Goal: Task Accomplishment & Management: Use online tool/utility

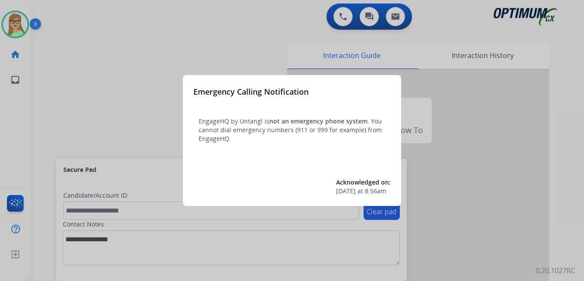
click at [76, 85] on div at bounding box center [292, 140] width 584 height 281
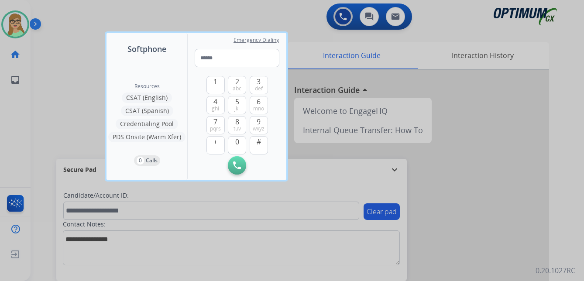
click at [33, 24] on div at bounding box center [292, 140] width 584 height 281
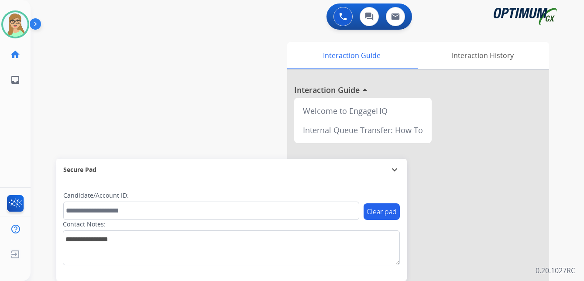
click at [54, 68] on div "swap_horiz Break voice bridge close_fullscreen Connect 3-Way Call merge_type Se…" at bounding box center [297, 213] width 533 height 364
click at [55, 124] on div "swap_horiz Break voice bridge close_fullscreen Connect 3-Way Call merge_type Se…" at bounding box center [297, 213] width 533 height 364
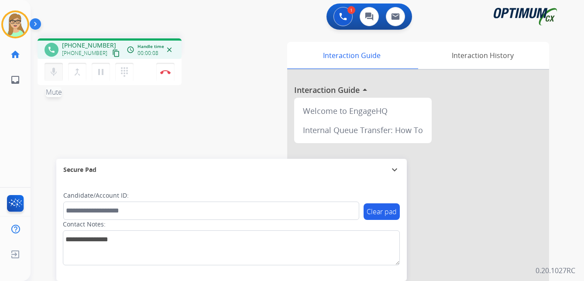
drag, startPoint x: 108, startPoint y: 53, endPoint x: 59, endPoint y: 71, distance: 52.8
click at [112, 53] on mat-icon "content_copy" at bounding box center [116, 53] width 8 height 8
click at [169, 70] on img at bounding box center [165, 72] width 10 height 4
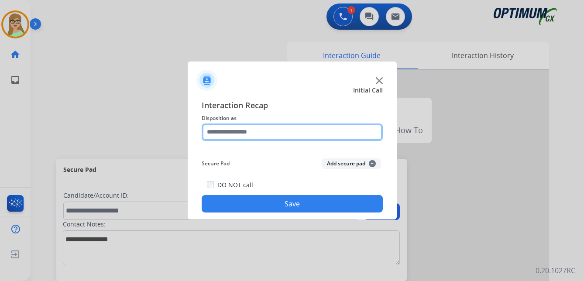
click at [236, 134] on input "text" at bounding box center [292, 132] width 181 height 17
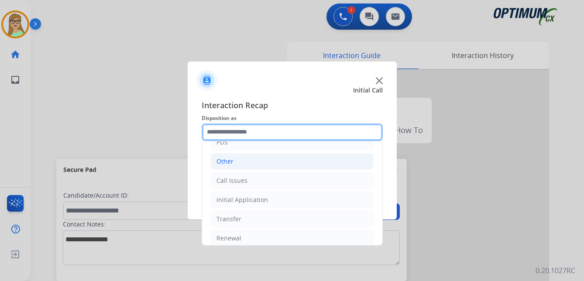
scroll to position [59, 0]
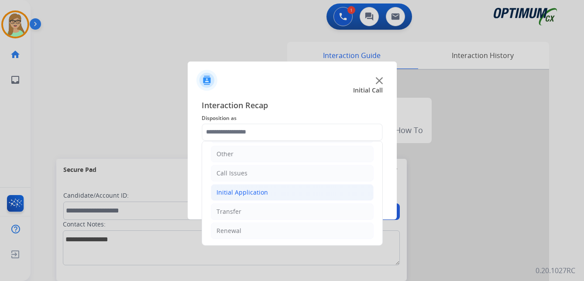
click at [245, 192] on div "Initial Application" at bounding box center [243, 192] width 52 height 9
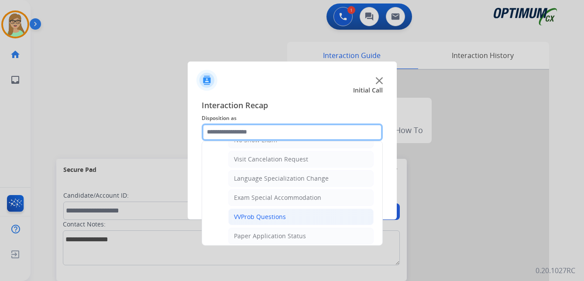
scroll to position [453, 0]
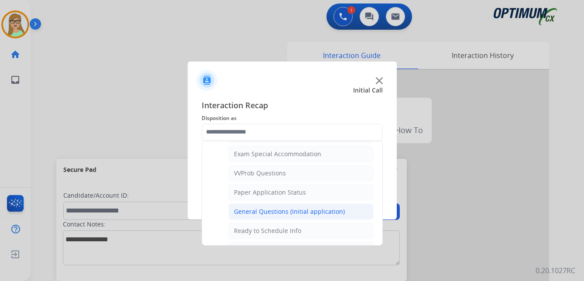
click at [268, 209] on div "General Questions (Initial application)" at bounding box center [289, 211] width 111 height 9
type input "**********"
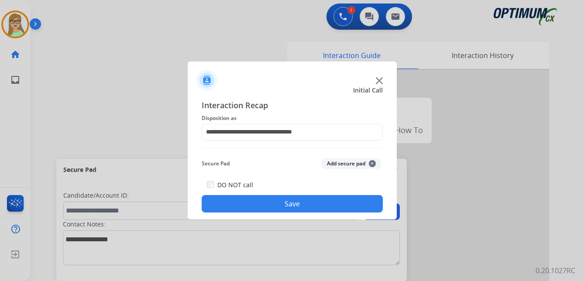
click at [259, 204] on button "Save" at bounding box center [292, 203] width 181 height 17
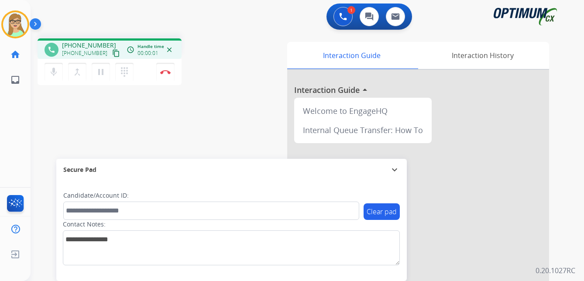
click at [112, 54] on mat-icon "content_copy" at bounding box center [116, 53] width 8 height 8
click at [167, 71] on img at bounding box center [165, 72] width 10 height 4
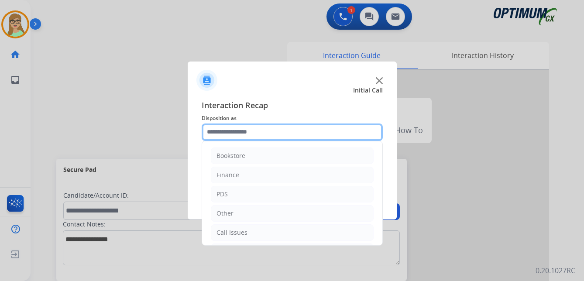
click at [245, 134] on input "text" at bounding box center [292, 132] width 181 height 17
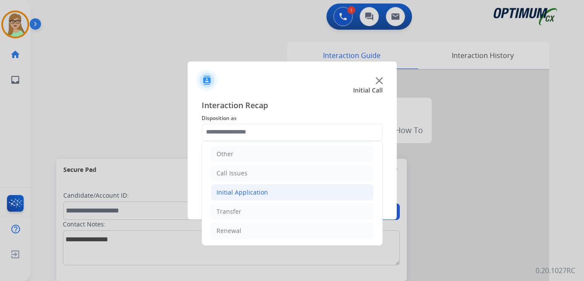
click at [249, 193] on div "Initial Application" at bounding box center [243, 192] width 52 height 9
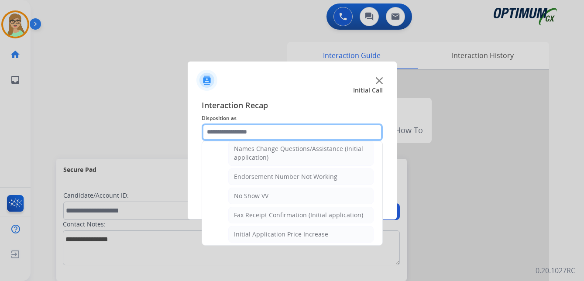
scroll to position [234, 0]
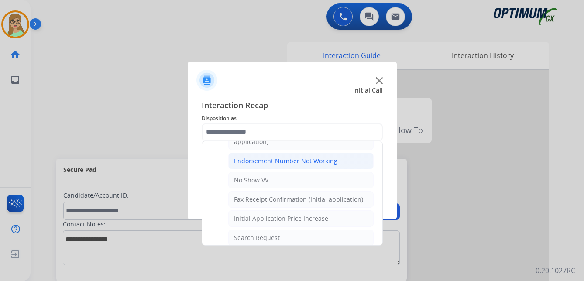
click at [275, 161] on div "Endorsement Number Not Working" at bounding box center [286, 161] width 104 height 9
type input "**********"
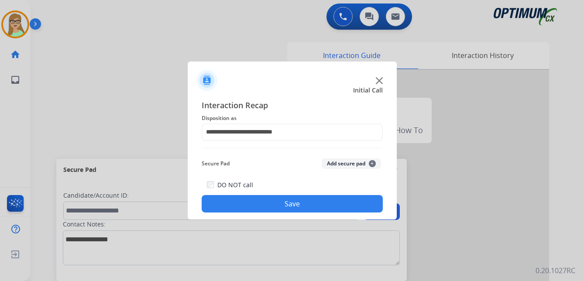
drag, startPoint x: 254, startPoint y: 204, endPoint x: 212, endPoint y: 204, distance: 41.9
click at [254, 204] on button "Save" at bounding box center [292, 203] width 181 height 17
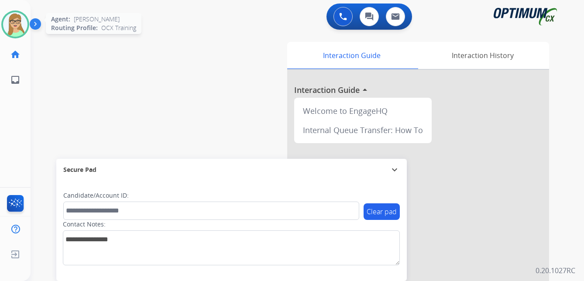
click at [23, 25] on img at bounding box center [15, 24] width 24 height 24
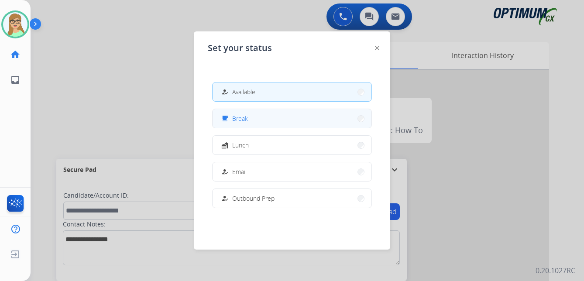
click at [248, 114] on span "Break" at bounding box center [240, 118] width 16 height 9
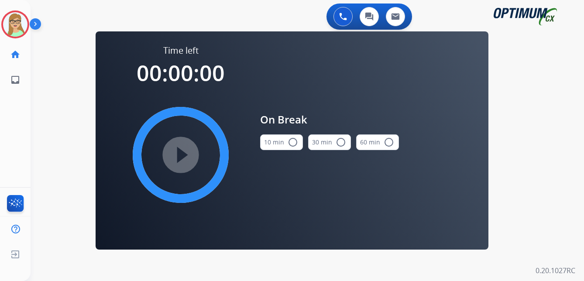
click at [297, 142] on button "10 min radio_button_unchecked" at bounding box center [281, 143] width 43 height 16
click at [39, 131] on div "0 Voice Interactions 0 Chat Interactions 0 Email Interactions swap_horiz Break …" at bounding box center [308, 140] width 554 height 281
click at [183, 150] on mat-icon "play_circle_filled" at bounding box center [181, 155] width 10 height 10
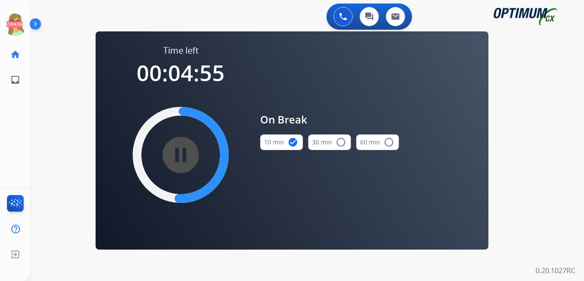
click at [56, 130] on div "0 Voice Interactions 0 Chat Interactions 0 Email Interactions swap_horiz Break …" at bounding box center [308, 140] width 554 height 281
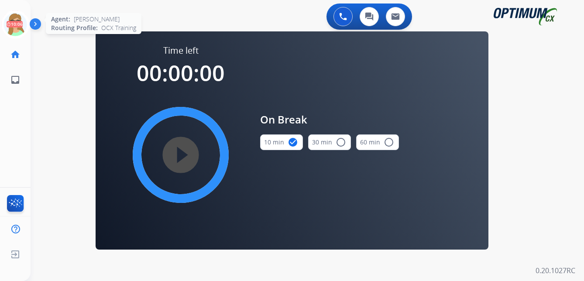
click at [19, 22] on icon at bounding box center [15, 24] width 28 height 28
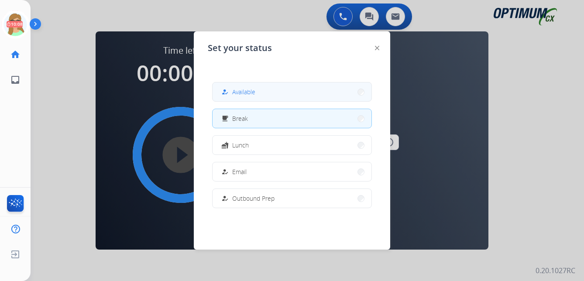
click at [247, 99] on button "how_to_reg Available" at bounding box center [292, 92] width 159 height 19
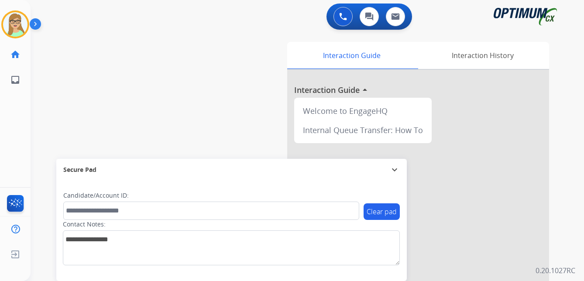
click at [38, 21] on img at bounding box center [37, 25] width 15 height 17
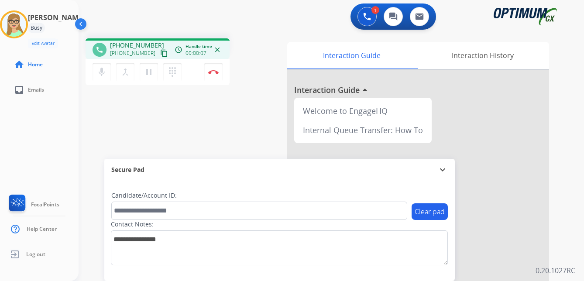
click at [160, 53] on mat-icon "content_copy" at bounding box center [164, 53] width 8 height 8
click at [215, 71] on img at bounding box center [213, 72] width 10 height 4
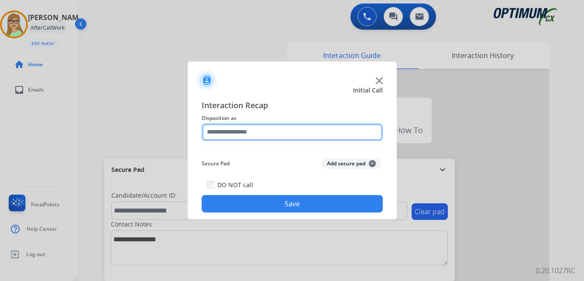
click at [230, 134] on input "text" at bounding box center [292, 132] width 181 height 17
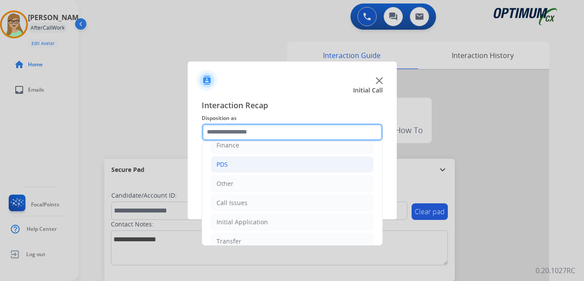
scroll to position [59, 0]
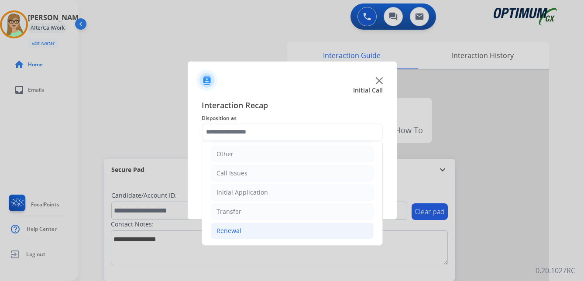
click at [240, 228] on div "Renewal" at bounding box center [229, 231] width 25 height 9
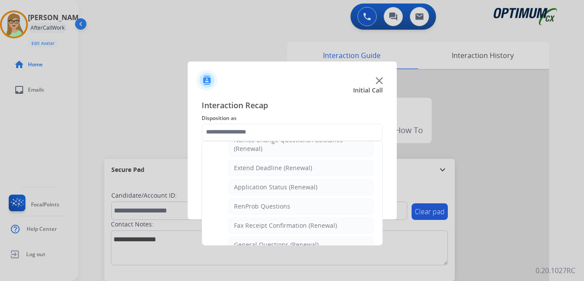
scroll to position [234, 0]
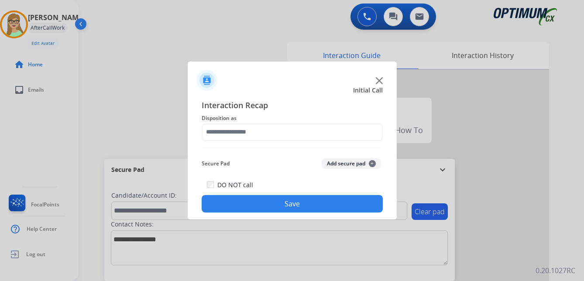
drag, startPoint x: 290, startPoint y: 233, endPoint x: 248, endPoint y: 152, distance: 91.4
click at [248, 152] on div "Interaction Recap Disposition as Secure Pad Add secure pad + DO NOT call Save" at bounding box center [292, 156] width 181 height 114
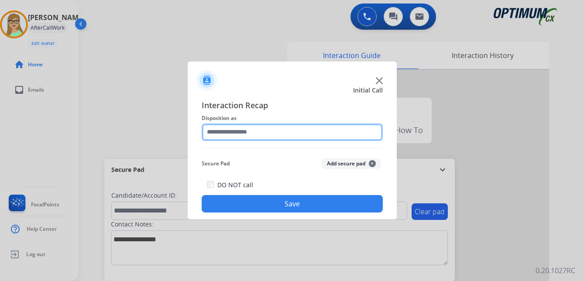
click at [240, 130] on input "text" at bounding box center [292, 132] width 181 height 17
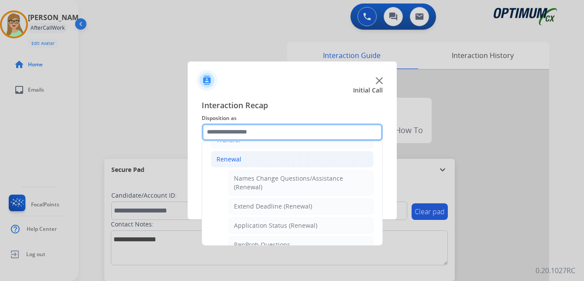
scroll to position [262, 0]
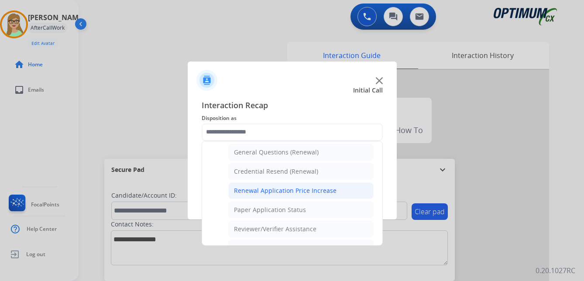
click at [256, 194] on div "Renewal Application Price Increase" at bounding box center [285, 191] width 103 height 9
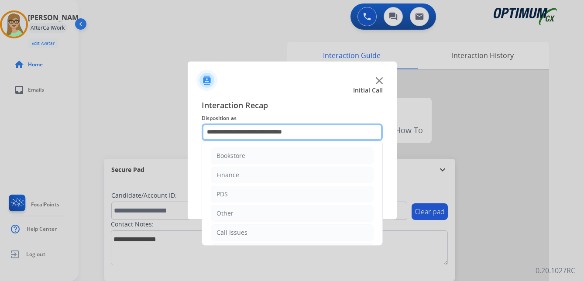
click at [266, 134] on input "**********" at bounding box center [292, 132] width 181 height 17
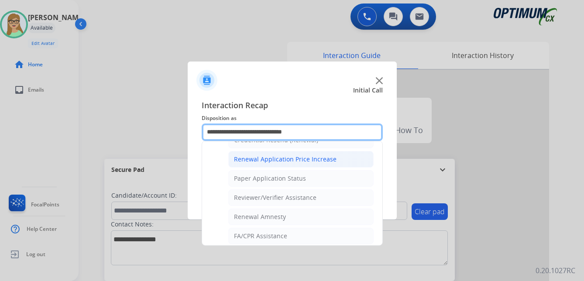
scroll to position [250, 0]
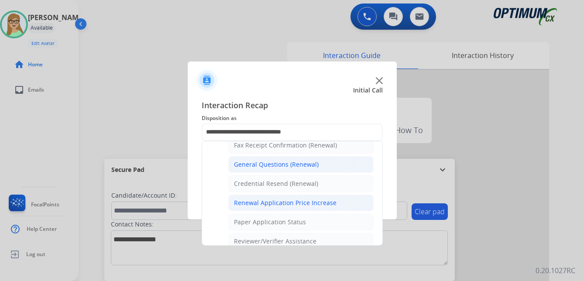
click at [263, 166] on div "General Questions (Renewal)" at bounding box center [276, 164] width 85 height 9
type input "**********"
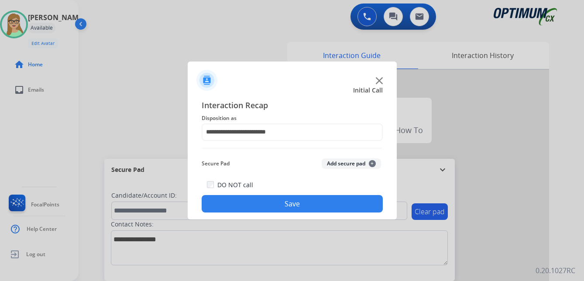
click at [275, 207] on button "Save" at bounding box center [292, 203] width 181 height 17
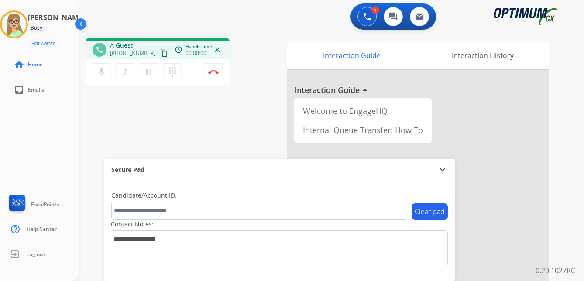
click at [77, 128] on div "[PERSON_NAME] Edit Avatar Agent: [PERSON_NAME] Profile: OCX Training home Home …" at bounding box center [39, 140] width 79 height 281
drag, startPoint x: 156, startPoint y: 55, endPoint x: 0, endPoint y: 81, distance: 157.6
click at [160, 56] on mat-icon "content_copy" at bounding box center [164, 53] width 8 height 8
click at [215, 73] on img at bounding box center [213, 72] width 10 height 4
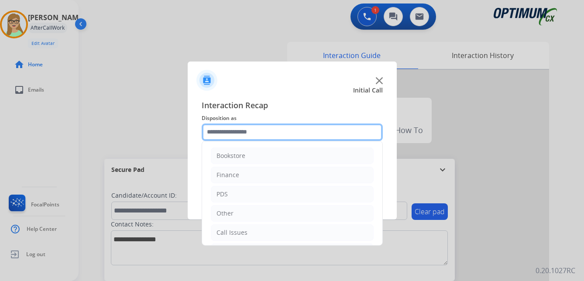
click at [252, 135] on input "text" at bounding box center [292, 132] width 181 height 17
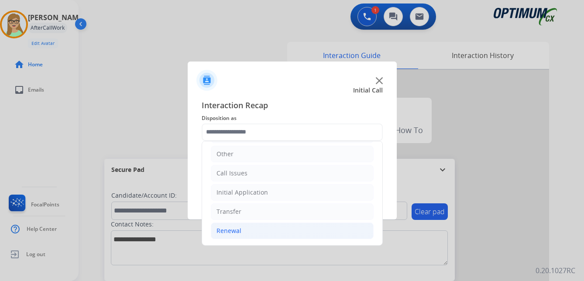
click at [235, 229] on div "Renewal" at bounding box center [229, 231] width 25 height 9
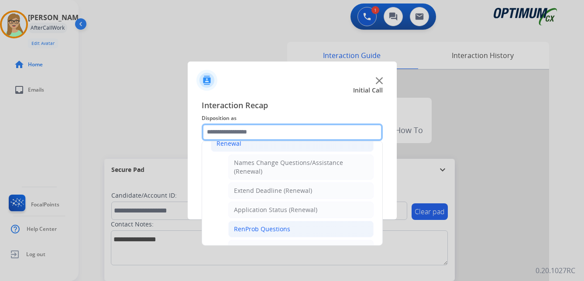
scroll to position [190, 0]
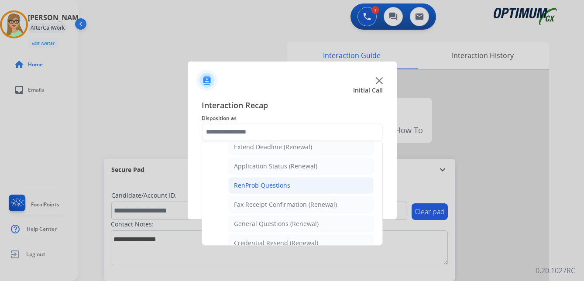
click at [261, 223] on div "General Questions (Renewal)" at bounding box center [276, 224] width 85 height 9
type input "**********"
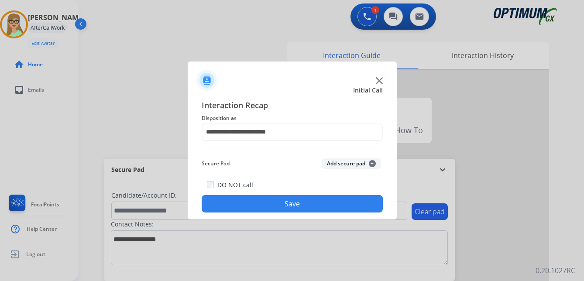
click at [270, 206] on button "Save" at bounding box center [292, 203] width 181 height 17
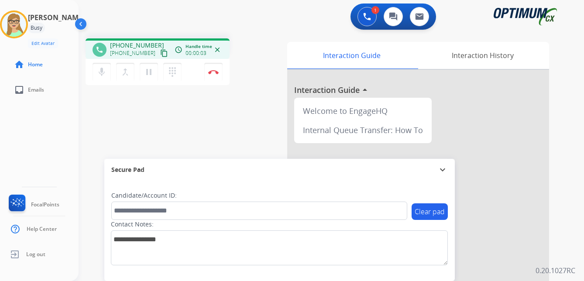
click at [74, 111] on div "[PERSON_NAME] Edit Avatar Agent: [PERSON_NAME] Profile: OCX Training home Home …" at bounding box center [39, 140] width 79 height 281
click at [160, 53] on mat-icon "content_copy" at bounding box center [164, 53] width 8 height 8
click at [216, 70] on img at bounding box center [213, 72] width 10 height 4
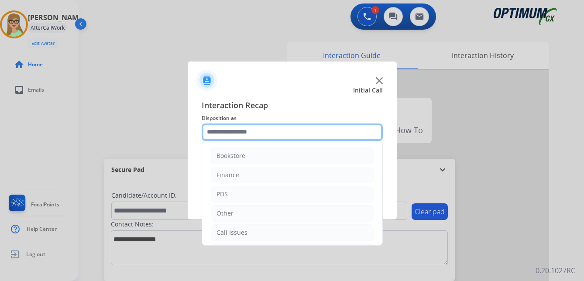
click at [236, 135] on input "text" at bounding box center [292, 132] width 181 height 17
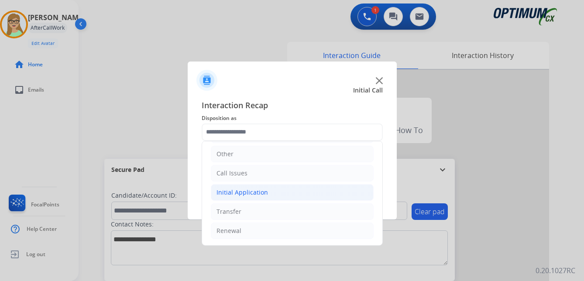
click at [252, 193] on div "Initial Application" at bounding box center [243, 192] width 52 height 9
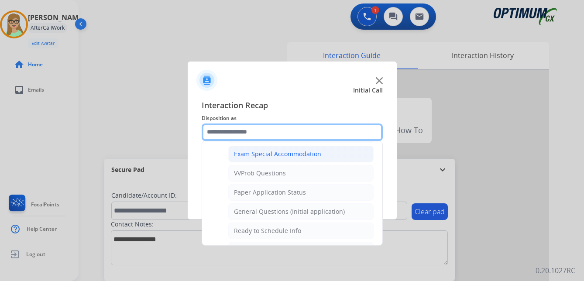
scroll to position [496, 0]
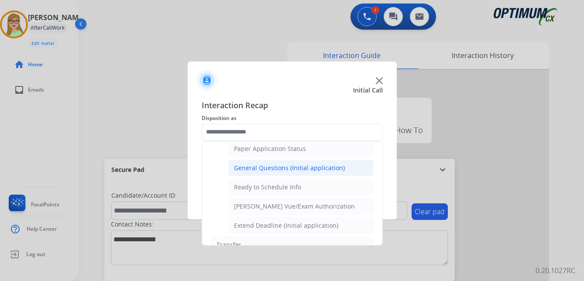
click at [263, 168] on div "General Questions (Initial application)" at bounding box center [289, 168] width 111 height 9
type input "**********"
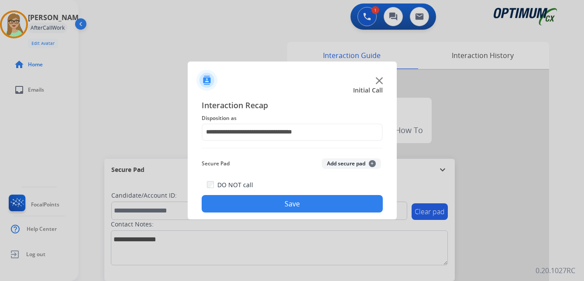
click at [249, 201] on button "Save" at bounding box center [292, 203] width 181 height 17
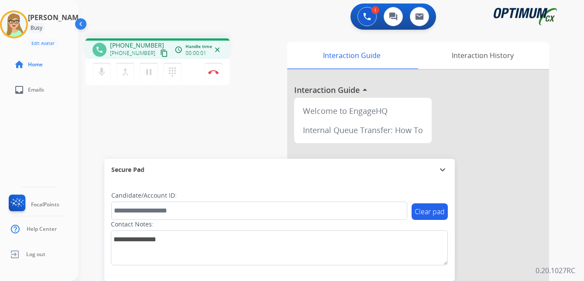
click at [160, 55] on mat-icon "content_copy" at bounding box center [164, 53] width 8 height 8
click at [214, 72] on img at bounding box center [213, 72] width 10 height 4
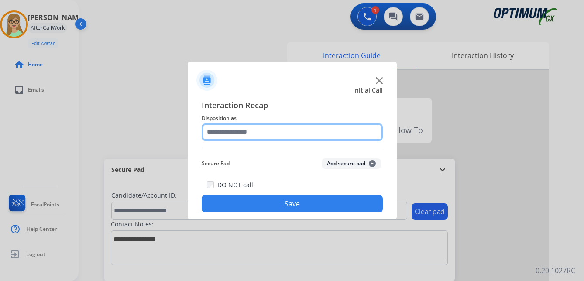
click at [243, 131] on input "text" at bounding box center [292, 132] width 181 height 17
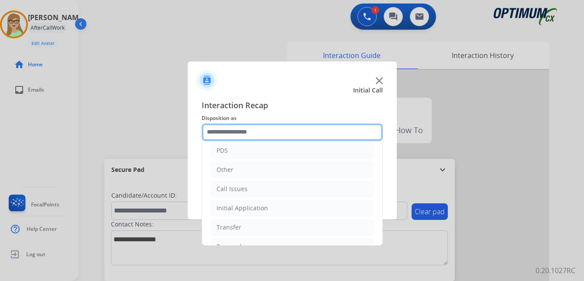
scroll to position [59, 0]
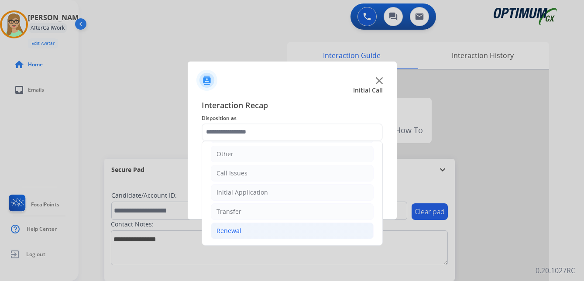
click at [231, 228] on div "Renewal" at bounding box center [229, 231] width 25 height 9
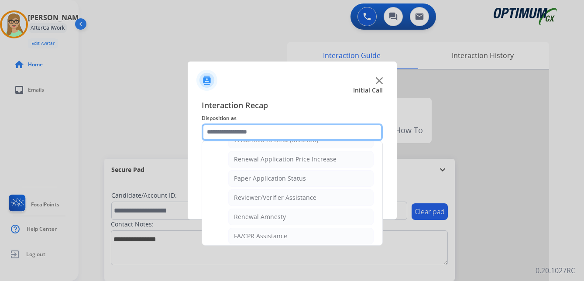
scroll to position [250, 0]
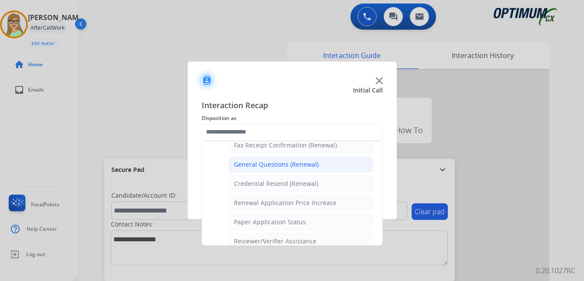
click at [266, 168] on div "General Questions (Renewal)" at bounding box center [276, 164] width 85 height 9
type input "**********"
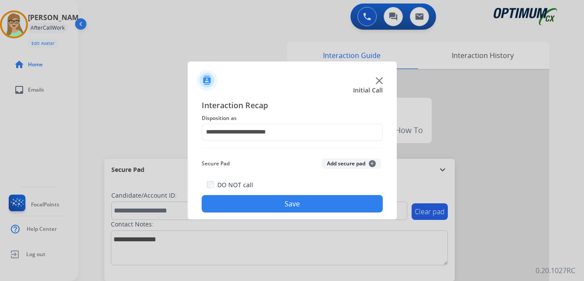
click at [270, 200] on button "Save" at bounding box center [292, 203] width 181 height 17
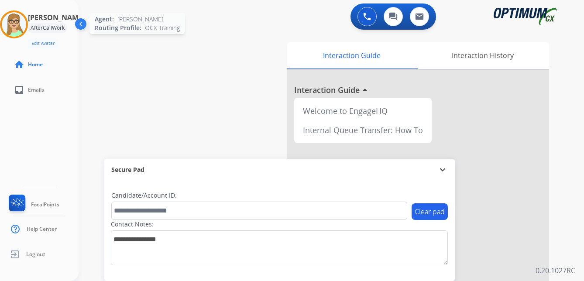
click at [17, 26] on img at bounding box center [14, 24] width 24 height 24
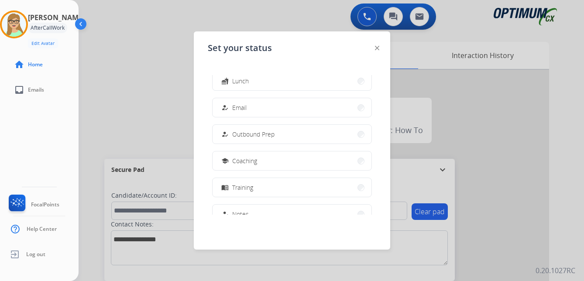
scroll to position [87, 0]
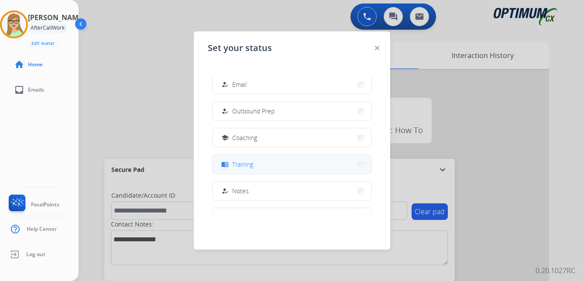
click at [250, 165] on span "Training" at bounding box center [242, 164] width 21 height 9
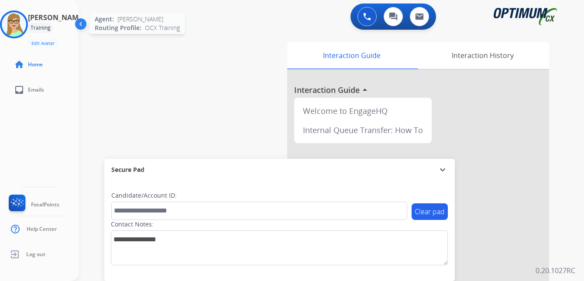
click at [13, 22] on img at bounding box center [14, 24] width 24 height 24
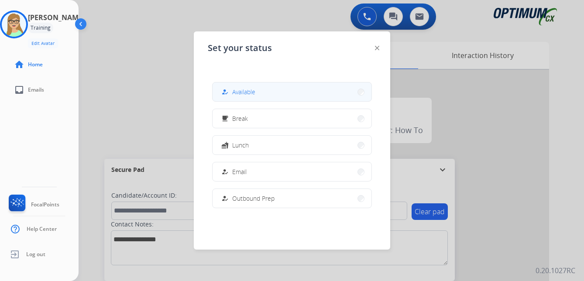
click at [252, 94] on span "Available" at bounding box center [243, 91] width 23 height 9
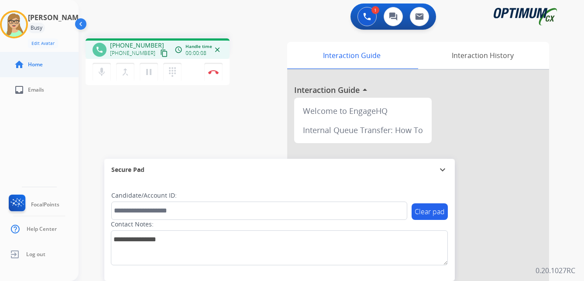
drag, startPoint x: 154, startPoint y: 53, endPoint x: 76, endPoint y: 73, distance: 81.3
click at [160, 53] on mat-icon "content_copy" at bounding box center [164, 53] width 8 height 8
click at [213, 72] on img at bounding box center [213, 72] width 10 height 4
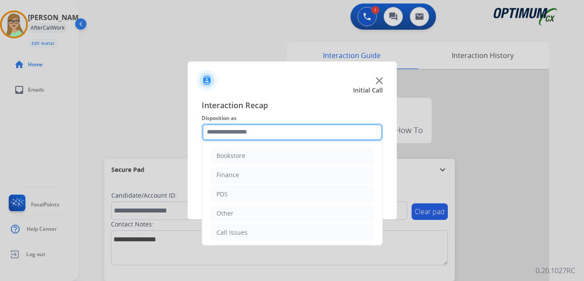
click at [232, 135] on input "text" at bounding box center [292, 132] width 181 height 17
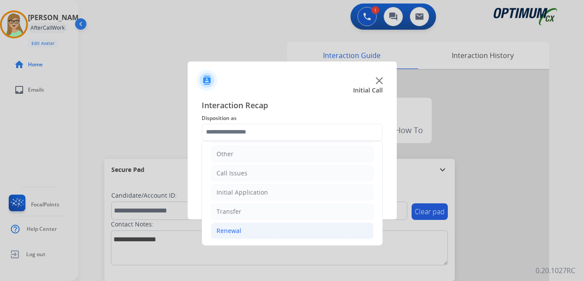
click at [232, 229] on div "Renewal" at bounding box center [229, 231] width 25 height 9
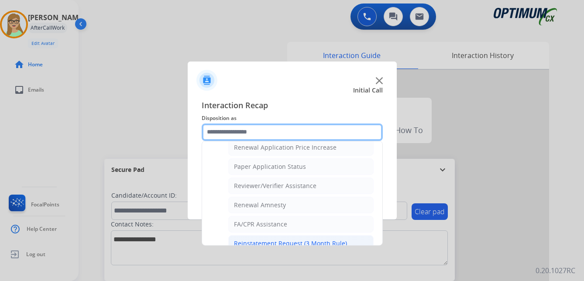
scroll to position [250, 0]
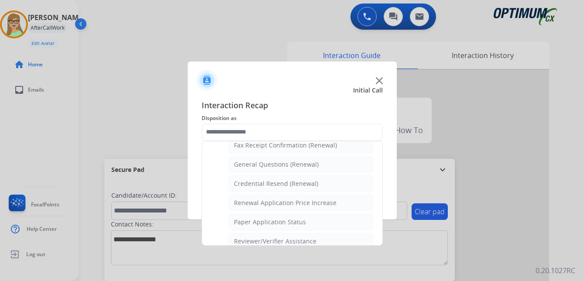
drag, startPoint x: 260, startPoint y: 163, endPoint x: 252, endPoint y: 180, distance: 18.2
click at [260, 164] on div "General Questions (Renewal)" at bounding box center [276, 164] width 85 height 9
type input "**********"
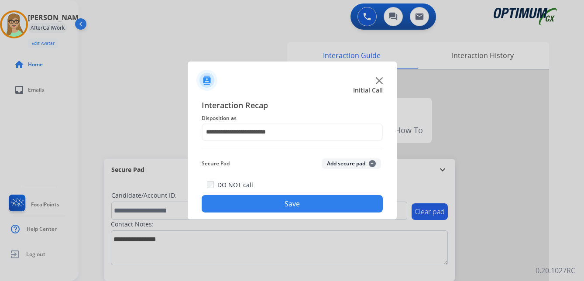
click at [246, 206] on button "Save" at bounding box center [292, 203] width 181 height 17
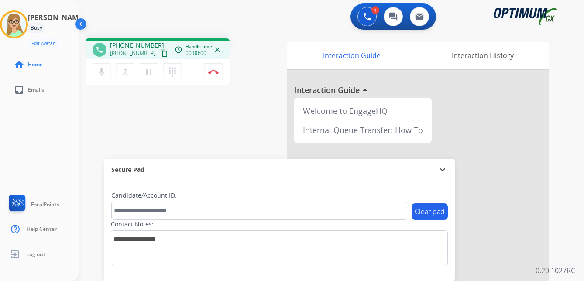
click at [160, 52] on mat-icon "content_copy" at bounding box center [164, 53] width 8 height 8
click at [213, 70] on img at bounding box center [213, 72] width 10 height 4
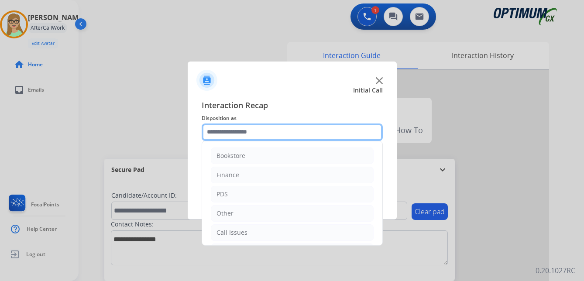
click at [243, 129] on input "text" at bounding box center [292, 132] width 181 height 17
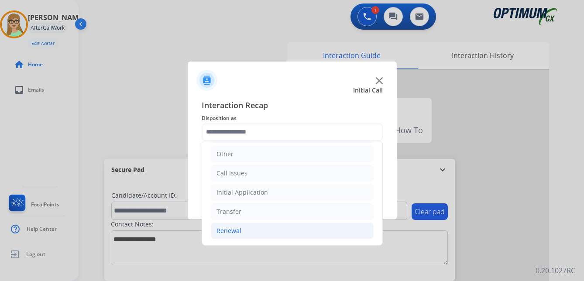
click at [235, 228] on div "Renewal" at bounding box center [229, 231] width 25 height 9
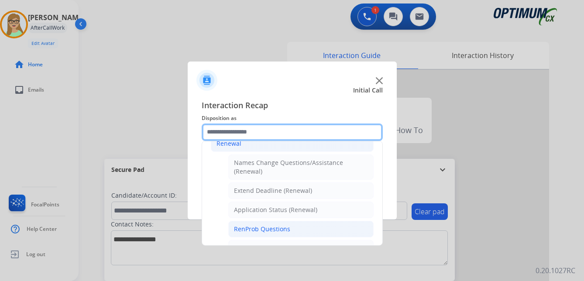
scroll to position [190, 0]
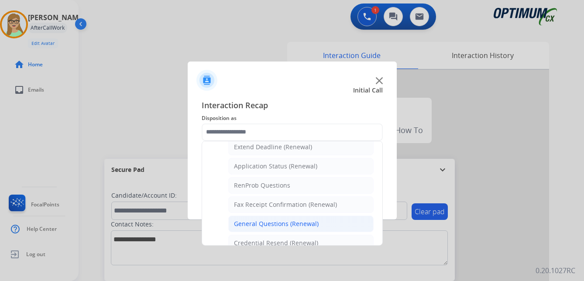
click at [265, 223] on div "General Questions (Renewal)" at bounding box center [276, 224] width 85 height 9
type input "**********"
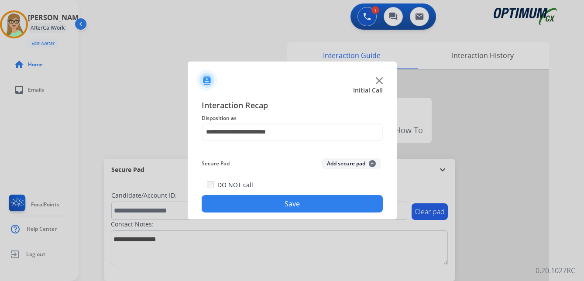
click at [263, 206] on button "Save" at bounding box center [292, 203] width 181 height 17
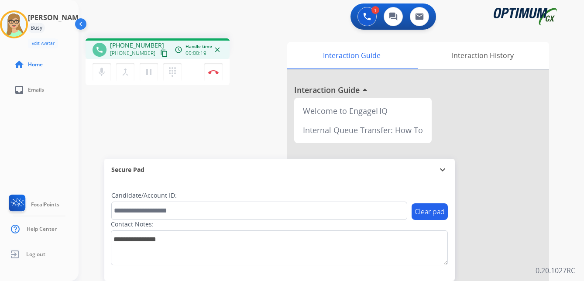
click at [160, 54] on mat-icon "content_copy" at bounding box center [164, 53] width 8 height 8
click at [214, 73] on img at bounding box center [213, 72] width 10 height 4
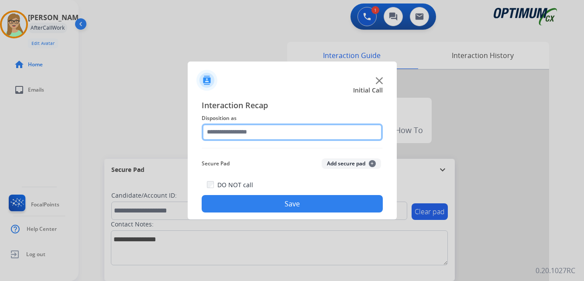
click at [235, 132] on input "text" at bounding box center [292, 132] width 181 height 17
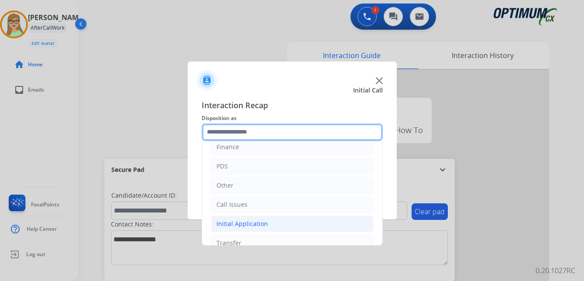
scroll to position [44, 0]
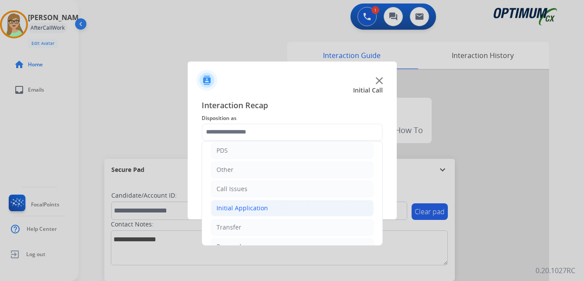
click at [241, 210] on div "Initial Application" at bounding box center [243, 208] width 52 height 9
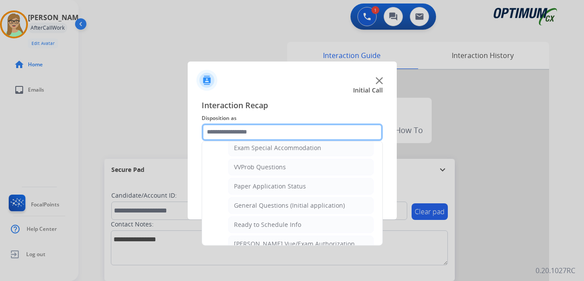
scroll to position [481, 0]
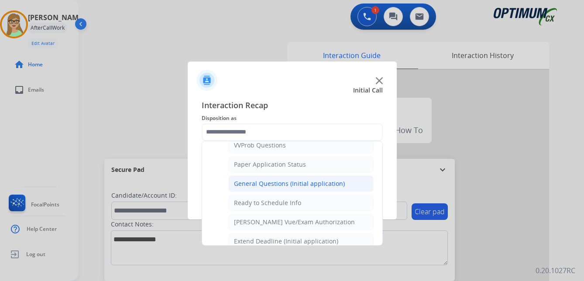
click at [263, 186] on div "General Questions (Initial application)" at bounding box center [289, 184] width 111 height 9
type input "**********"
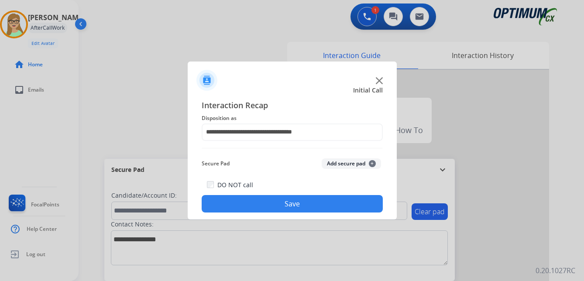
click at [239, 210] on button "Save" at bounding box center [292, 203] width 181 height 17
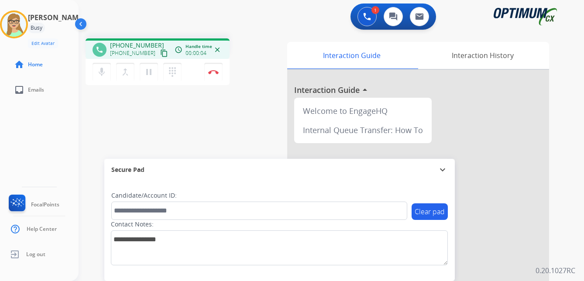
drag, startPoint x: 156, startPoint y: 50, endPoint x: 123, endPoint y: 59, distance: 34.4
click at [160, 51] on mat-icon "content_copy" at bounding box center [164, 53] width 8 height 8
click at [214, 72] on img at bounding box center [213, 72] width 10 height 4
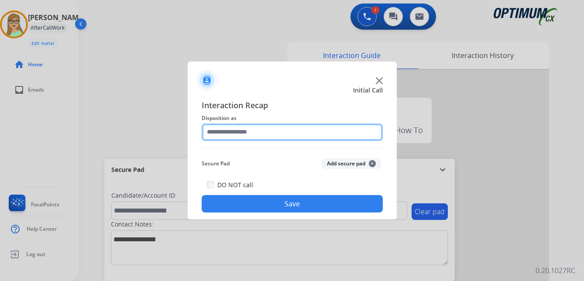
click at [236, 136] on input "text" at bounding box center [292, 132] width 181 height 17
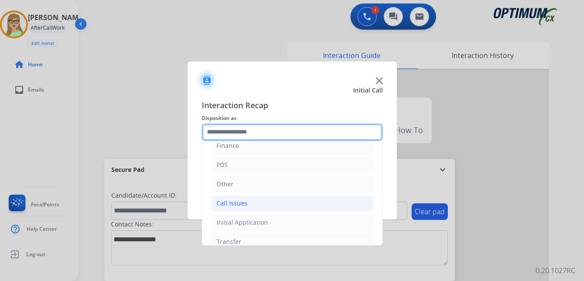
scroll to position [59, 0]
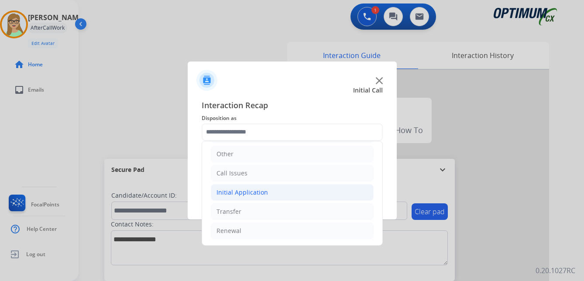
click at [251, 193] on div "Initial Application" at bounding box center [243, 192] width 52 height 9
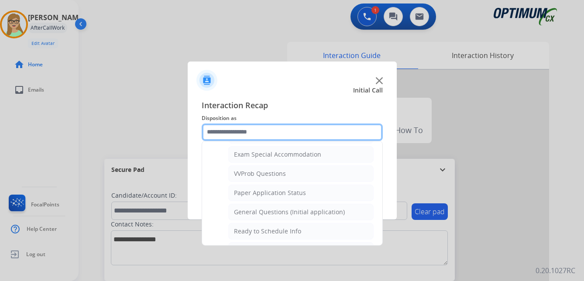
scroll to position [453, 0]
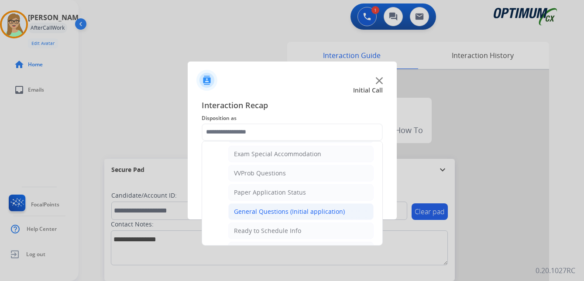
click at [281, 213] on div "General Questions (Initial application)" at bounding box center [289, 211] width 111 height 9
type input "**********"
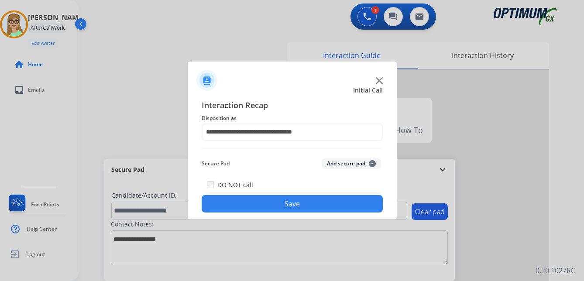
click at [279, 201] on button "Save" at bounding box center [292, 203] width 181 height 17
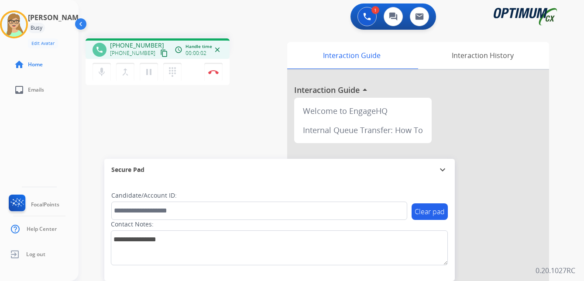
click at [160, 54] on mat-icon "content_copy" at bounding box center [164, 53] width 8 height 8
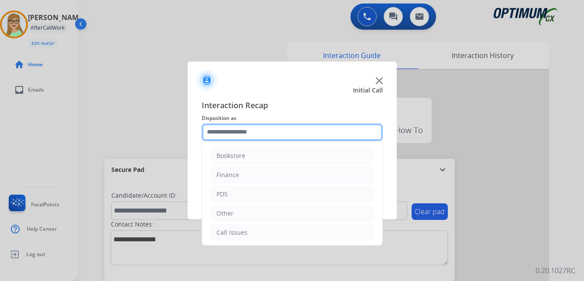
click at [233, 134] on input "text" at bounding box center [292, 132] width 181 height 17
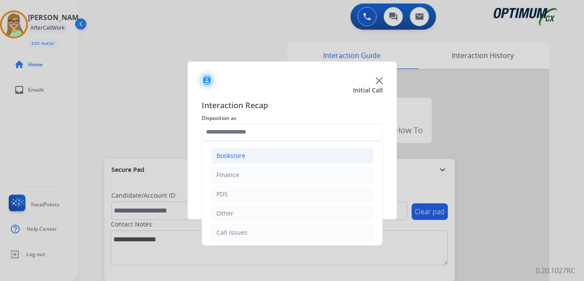
click at [239, 155] on div "Bookstore" at bounding box center [231, 156] width 29 height 9
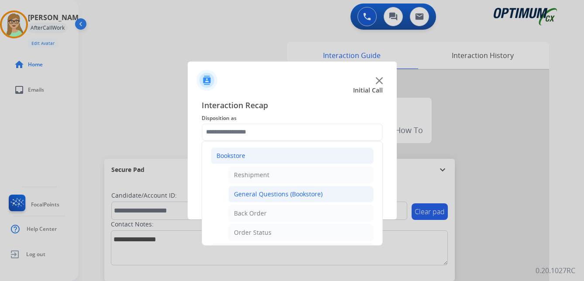
click at [303, 199] on li "General Questions (Bookstore)" at bounding box center [300, 194] width 145 height 17
type input "**********"
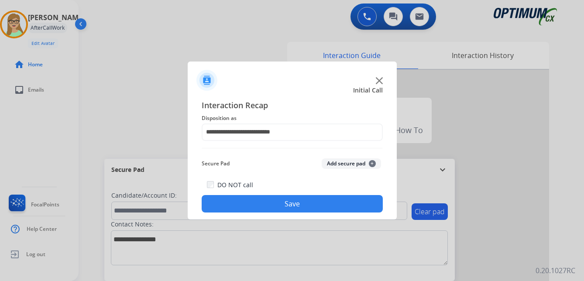
drag, startPoint x: 287, startPoint y: 200, endPoint x: 35, endPoint y: 200, distance: 252.5
click at [287, 200] on button "Save" at bounding box center [292, 203] width 181 height 17
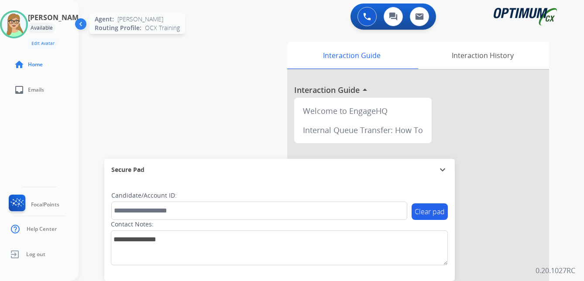
click at [17, 20] on img at bounding box center [14, 24] width 24 height 24
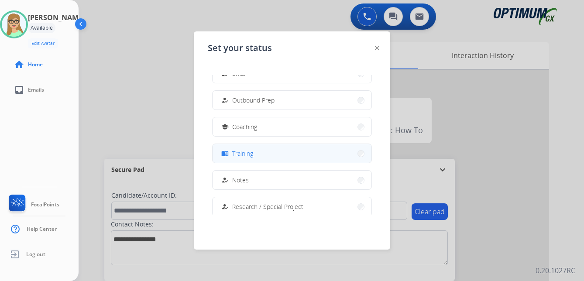
scroll to position [131, 0]
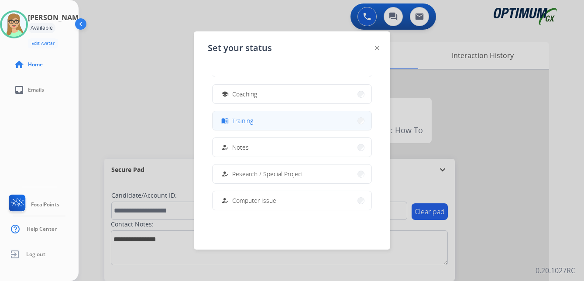
click at [243, 120] on span "Training" at bounding box center [242, 120] width 21 height 9
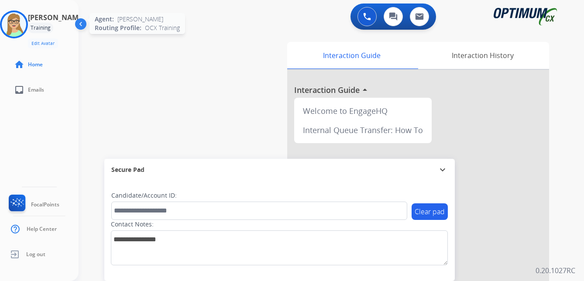
click at [22, 25] on img at bounding box center [14, 24] width 24 height 24
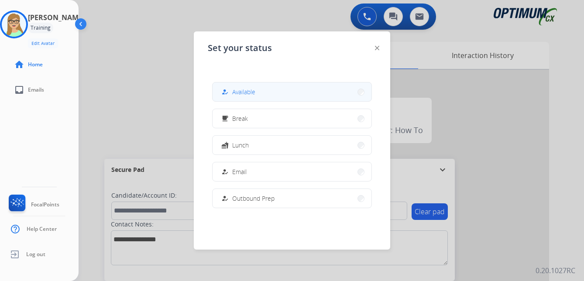
click at [250, 89] on span "Available" at bounding box center [243, 91] width 23 height 9
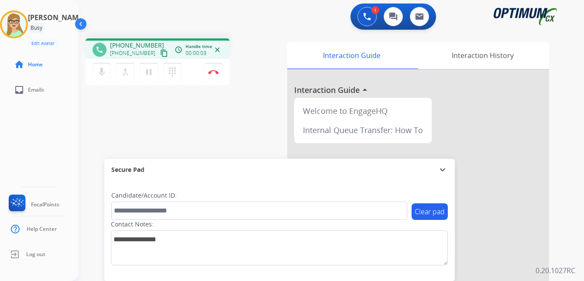
drag, startPoint x: 156, startPoint y: 55, endPoint x: 1, endPoint y: 121, distance: 168.9
click at [160, 55] on mat-icon "content_copy" at bounding box center [164, 53] width 8 height 8
click at [214, 72] on img at bounding box center [213, 72] width 10 height 4
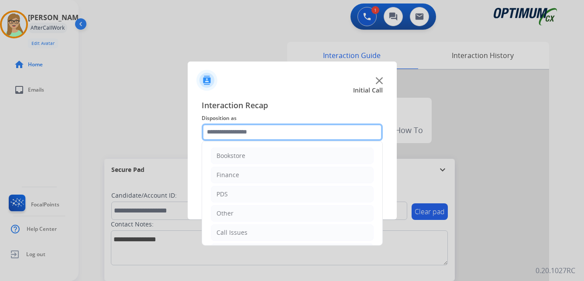
click at [239, 131] on input "text" at bounding box center [292, 132] width 181 height 17
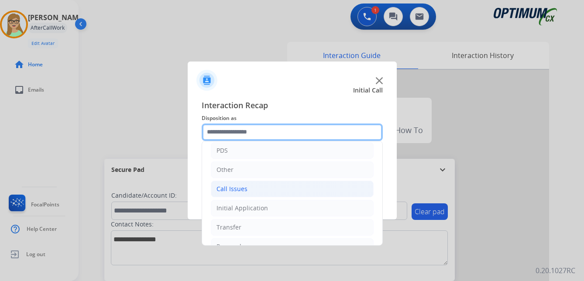
scroll to position [59, 0]
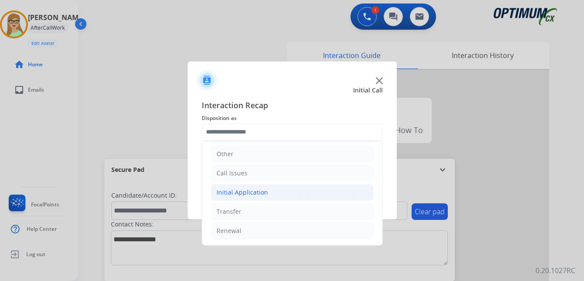
click at [252, 193] on div "Initial Application" at bounding box center [243, 192] width 52 height 9
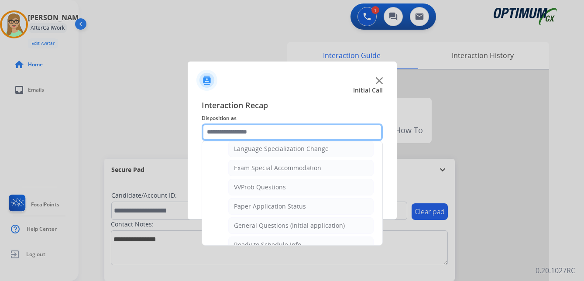
scroll to position [453, 0]
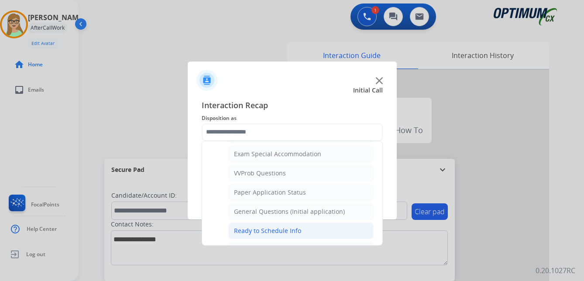
click at [259, 231] on div "Ready to Schedule Info" at bounding box center [267, 231] width 67 height 9
type input "**********"
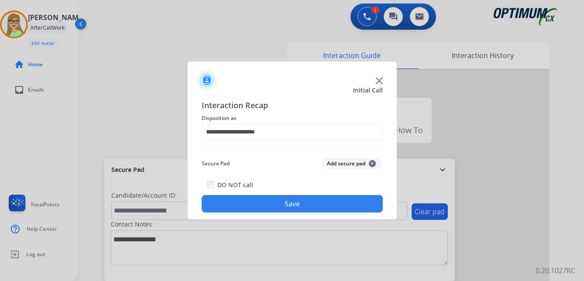
click at [285, 209] on button "Save" at bounding box center [292, 203] width 181 height 17
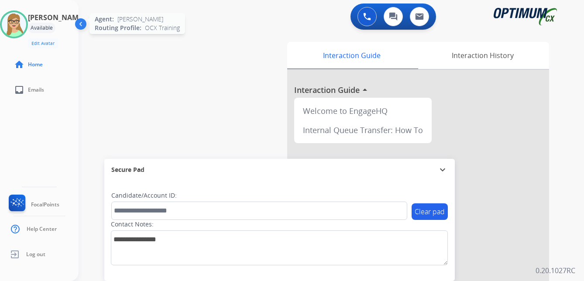
click at [23, 26] on img at bounding box center [14, 24] width 24 height 24
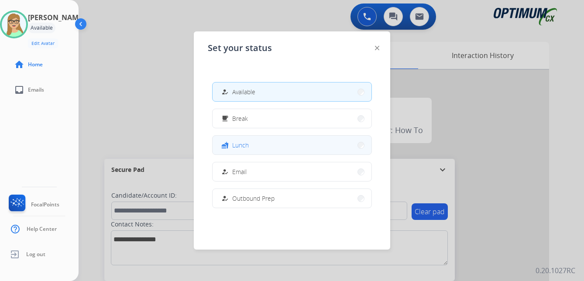
click at [250, 146] on button "fastfood Lunch" at bounding box center [292, 145] width 159 height 19
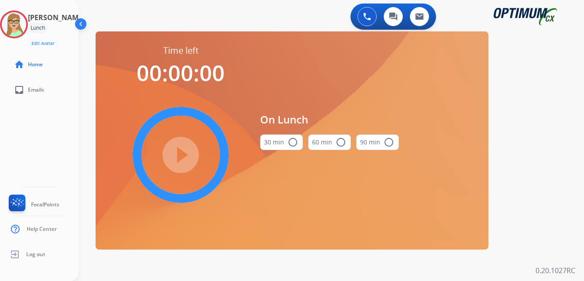
drag, startPoint x: 294, startPoint y: 145, endPoint x: 246, endPoint y: 138, distance: 48.1
click at [293, 145] on mat-icon "radio_button_unchecked" at bounding box center [293, 142] width 10 height 10
drag, startPoint x: 162, startPoint y: 155, endPoint x: 3, endPoint y: 230, distance: 175.5
click at [176, 156] on mat-icon "play_circle_filled" at bounding box center [181, 155] width 10 height 10
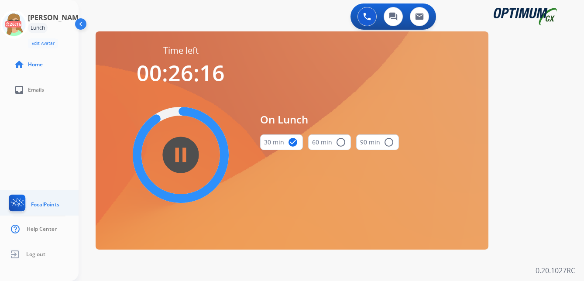
click at [20, 203] on img at bounding box center [17, 205] width 21 height 20
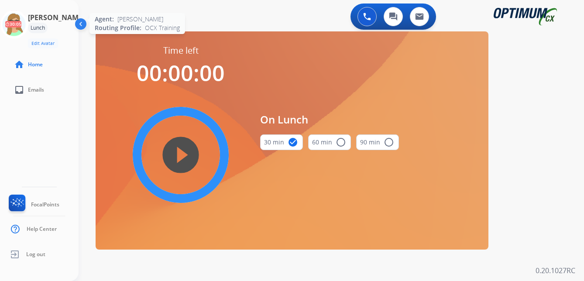
click at [24, 24] on icon at bounding box center [14, 24] width 28 height 28
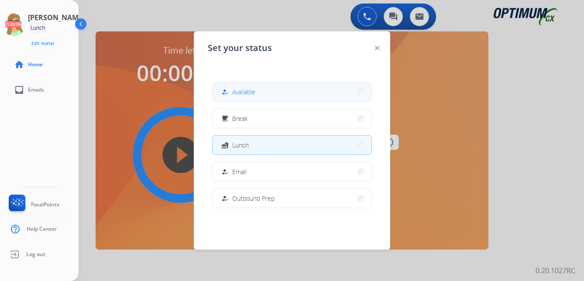
drag, startPoint x: 249, startPoint y: 90, endPoint x: 161, endPoint y: 109, distance: 90.3
click at [249, 90] on span "Available" at bounding box center [243, 91] width 23 height 9
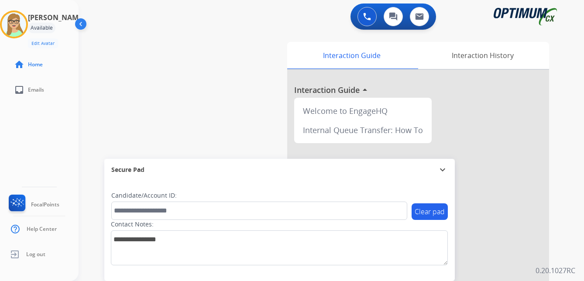
click at [123, 62] on div "swap_horiz Break voice bridge close_fullscreen Connect 3-Way Call merge_type Se…" at bounding box center [321, 213] width 485 height 364
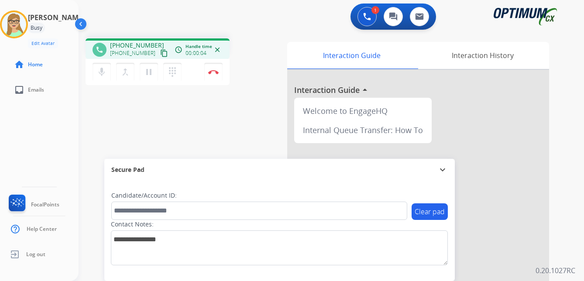
click at [160, 54] on mat-icon "content_copy" at bounding box center [164, 53] width 8 height 8
click at [26, 139] on div "[PERSON_NAME] Edit Avatar Agent: [PERSON_NAME] Profile: OCX Training home Home …" at bounding box center [39, 140] width 79 height 281
click at [215, 70] on img at bounding box center [213, 72] width 10 height 4
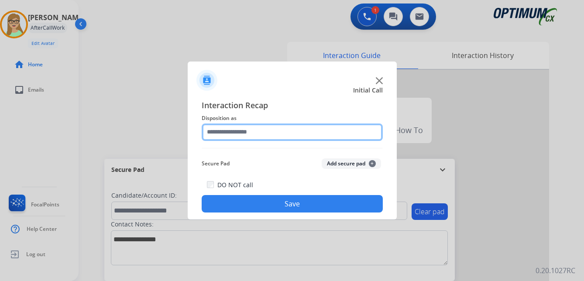
click at [246, 133] on input "text" at bounding box center [292, 132] width 181 height 17
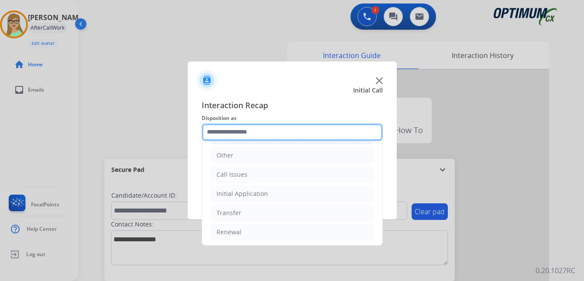
scroll to position [59, 0]
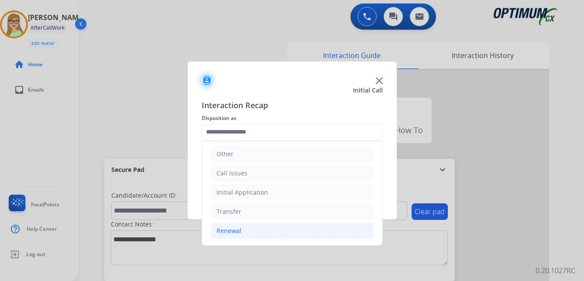
click at [233, 231] on div "Renewal" at bounding box center [229, 231] width 25 height 9
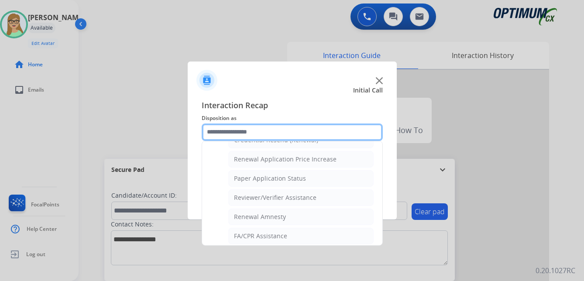
scroll to position [250, 0]
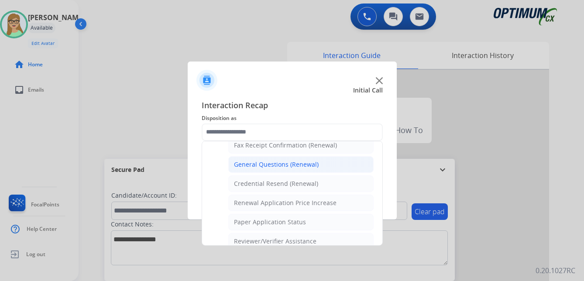
click at [268, 162] on div "General Questions (Renewal)" at bounding box center [276, 164] width 85 height 9
type input "**********"
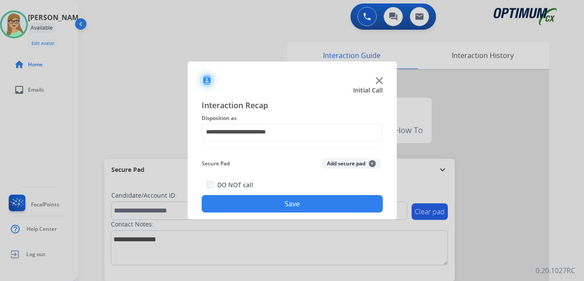
click at [281, 202] on button "Save" at bounding box center [292, 203] width 181 height 17
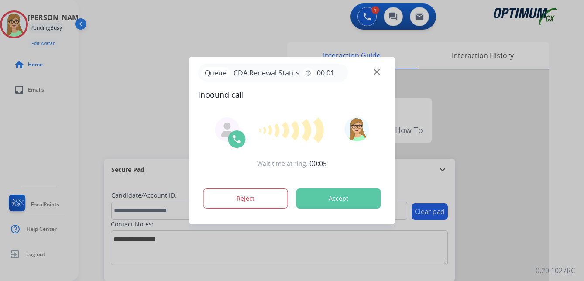
click at [101, 115] on div at bounding box center [292, 140] width 584 height 281
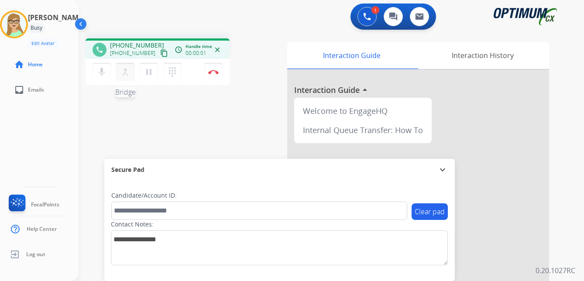
drag, startPoint x: 155, startPoint y: 55, endPoint x: 131, endPoint y: 64, distance: 25.3
click at [160, 55] on mat-icon "content_copy" at bounding box center [164, 53] width 8 height 8
click at [215, 72] on img at bounding box center [213, 72] width 10 height 4
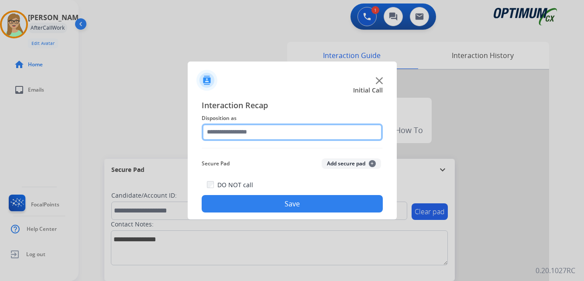
click at [227, 131] on input "text" at bounding box center [292, 132] width 181 height 17
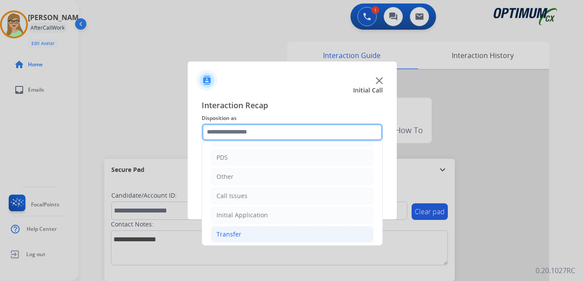
scroll to position [59, 0]
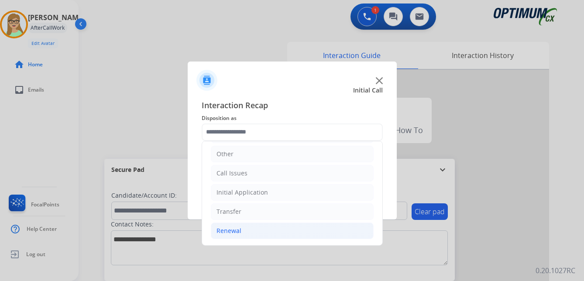
click at [235, 231] on div "Renewal" at bounding box center [229, 231] width 25 height 9
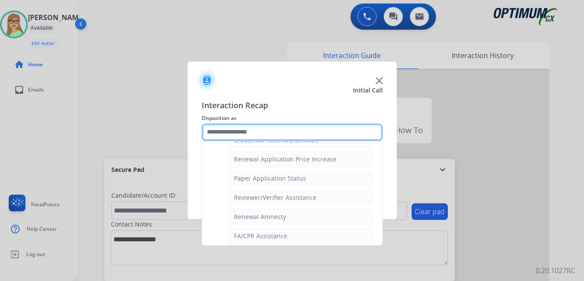
scroll to position [250, 0]
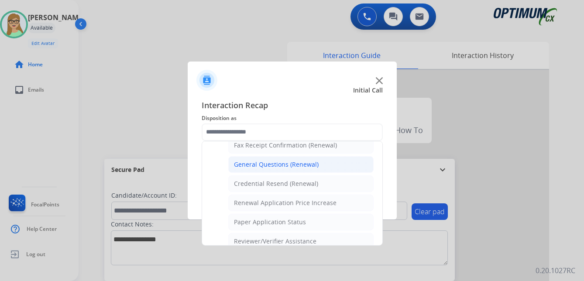
click at [275, 165] on div "General Questions (Renewal)" at bounding box center [276, 164] width 85 height 9
type input "**********"
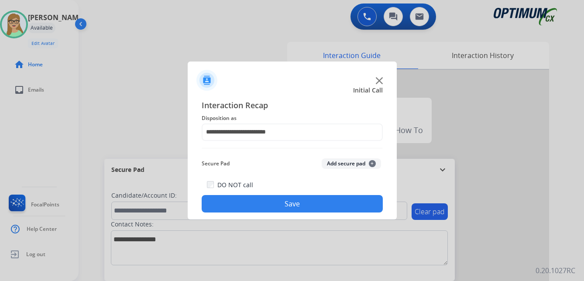
click at [285, 209] on button "Save" at bounding box center [292, 203] width 181 height 17
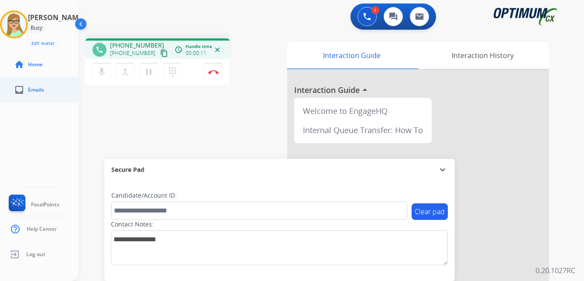
drag, startPoint x: 154, startPoint y: 54, endPoint x: 81, endPoint y: 80, distance: 77.4
click at [160, 55] on mat-icon "content_copy" at bounding box center [164, 53] width 8 height 8
click at [213, 71] on img at bounding box center [213, 72] width 10 height 4
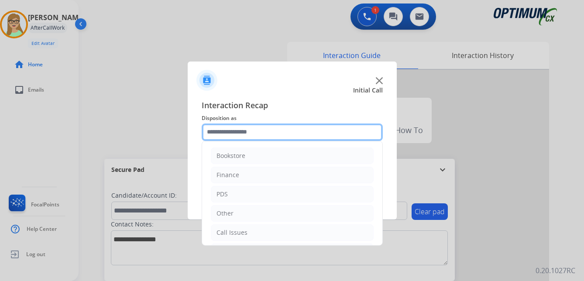
click at [246, 131] on input "text" at bounding box center [292, 132] width 181 height 17
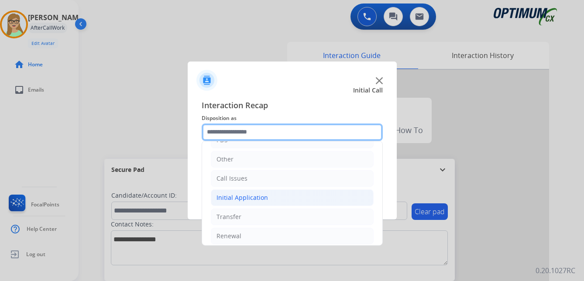
scroll to position [59, 0]
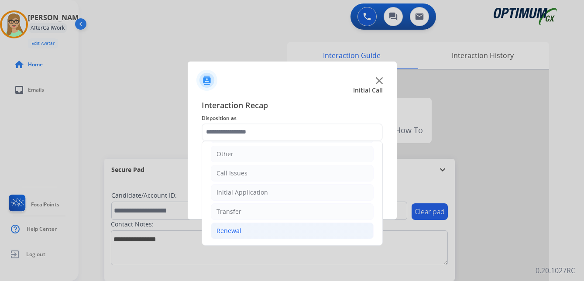
click at [236, 231] on div "Renewal" at bounding box center [229, 231] width 25 height 9
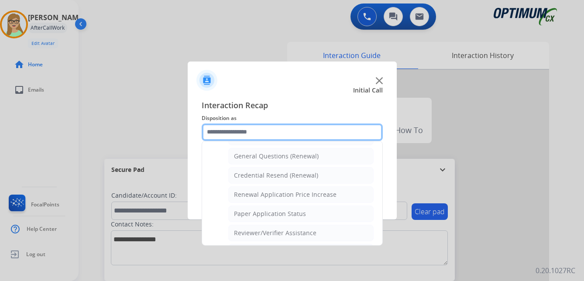
scroll to position [250, 0]
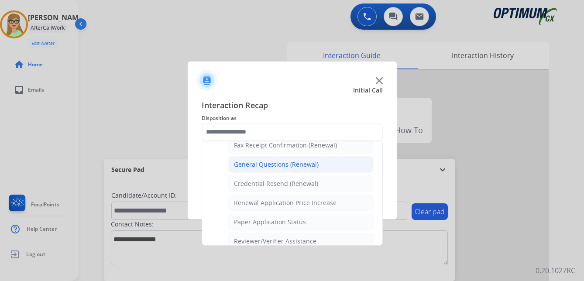
click at [271, 163] on div "General Questions (Renewal)" at bounding box center [276, 164] width 85 height 9
type input "**********"
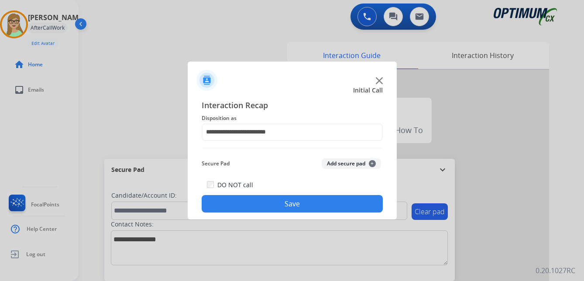
click at [269, 208] on button "Save" at bounding box center [292, 203] width 181 height 17
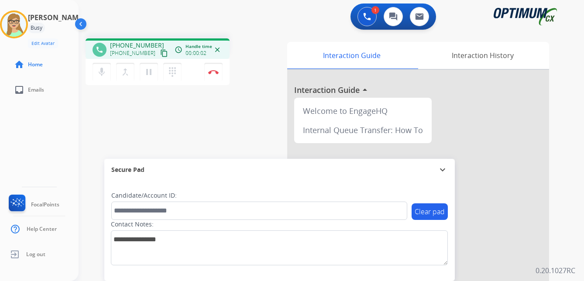
drag, startPoint x: 154, startPoint y: 55, endPoint x: 89, endPoint y: 80, distance: 69.7
click at [160, 55] on mat-icon "content_copy" at bounding box center [164, 53] width 8 height 8
click at [216, 70] on img at bounding box center [213, 72] width 10 height 4
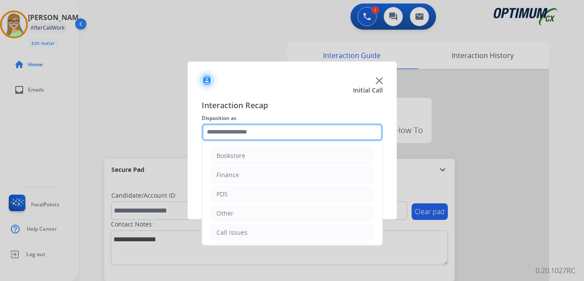
click at [247, 134] on input "text" at bounding box center [292, 132] width 181 height 17
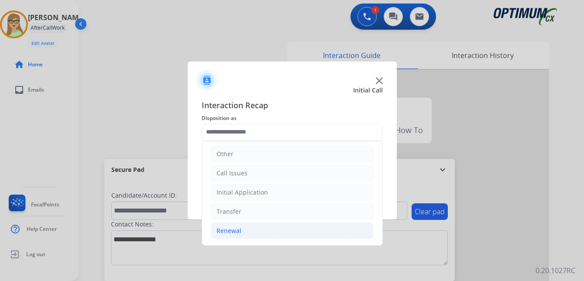
click at [235, 230] on div "Renewal" at bounding box center [229, 231] width 25 height 9
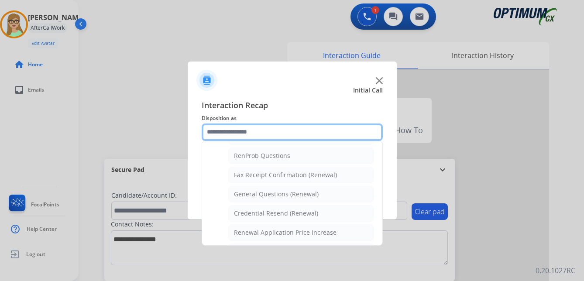
scroll to position [234, 0]
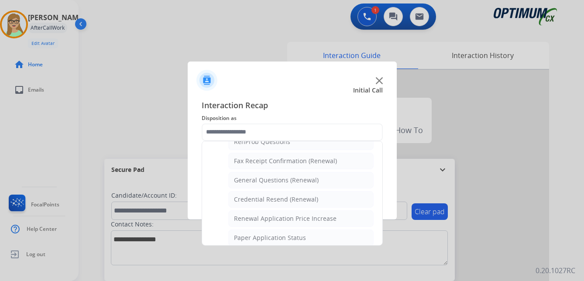
click at [269, 182] on div "General Questions (Renewal)" at bounding box center [276, 180] width 85 height 9
type input "**********"
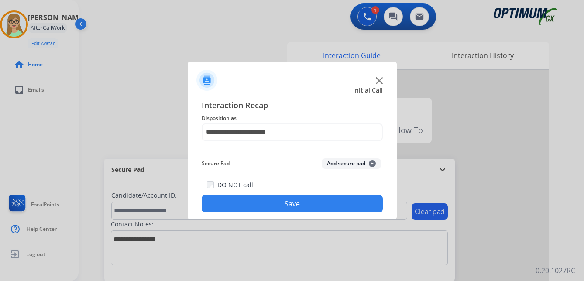
click at [261, 207] on button "Save" at bounding box center [292, 203] width 181 height 17
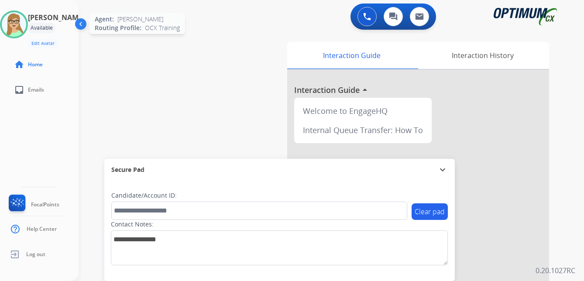
click at [26, 25] on img at bounding box center [14, 24] width 24 height 24
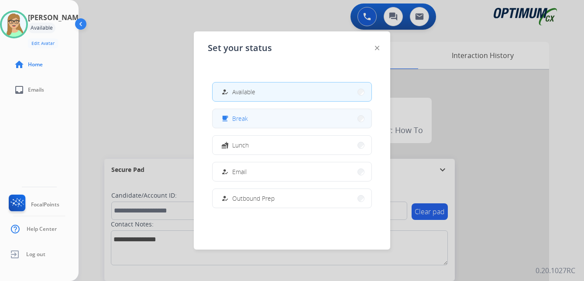
click at [242, 116] on span "Break" at bounding box center [240, 118] width 16 height 9
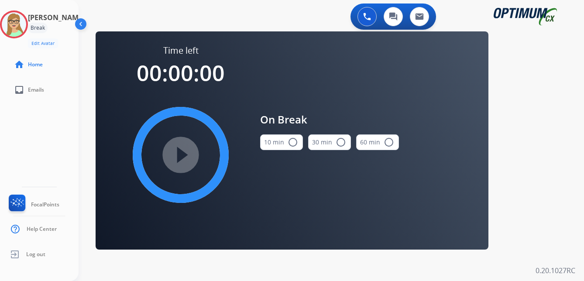
click at [290, 142] on mat-icon "radio_button_unchecked" at bounding box center [293, 142] width 10 height 10
click at [206, 153] on div "play_circle_filled" at bounding box center [180, 155] width 131 height 131
click at [85, 107] on div "0 Voice Interactions 0 Chat Interactions 0 Email Interactions swap_horiz Break …" at bounding box center [332, 140] width 506 height 281
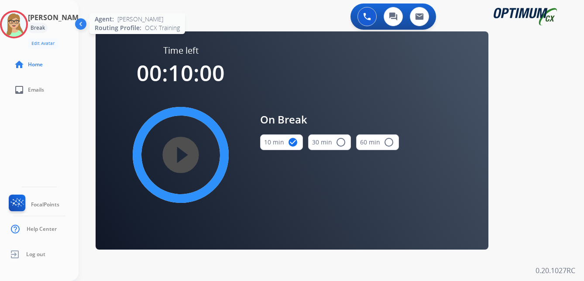
click at [26, 21] on img at bounding box center [14, 24] width 24 height 24
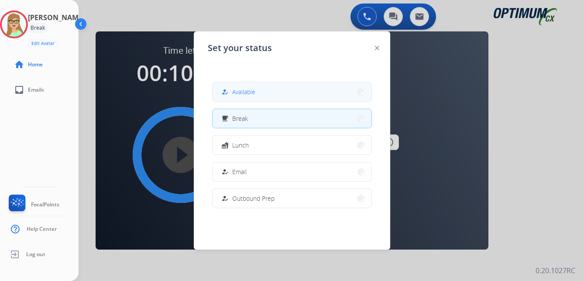
click at [249, 90] on span "Available" at bounding box center [243, 91] width 23 height 9
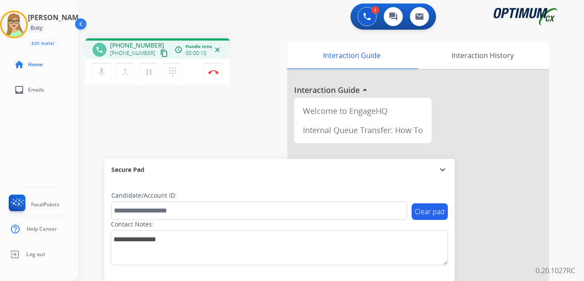
click at [160, 54] on mat-icon "content_copy" at bounding box center [164, 53] width 8 height 8
click at [217, 189] on div "Clear pad Candidate/Account ID: Contact Notes:" at bounding box center [279, 231] width 351 height 100
click at [213, 73] on img at bounding box center [213, 72] width 10 height 4
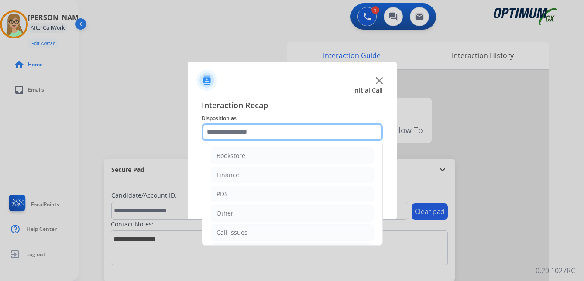
click at [242, 134] on input "text" at bounding box center [292, 132] width 181 height 17
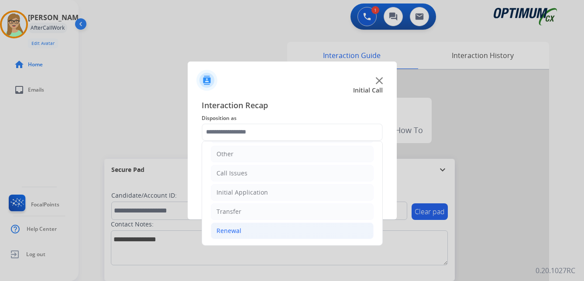
click at [229, 230] on div "Renewal" at bounding box center [229, 231] width 25 height 9
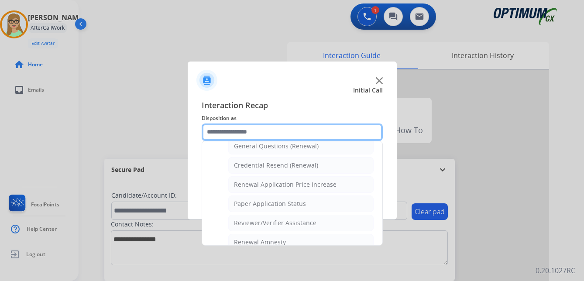
scroll to position [250, 0]
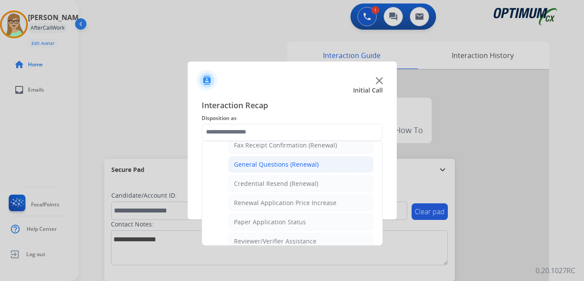
click at [270, 166] on div "General Questions (Renewal)" at bounding box center [276, 164] width 85 height 9
type input "**********"
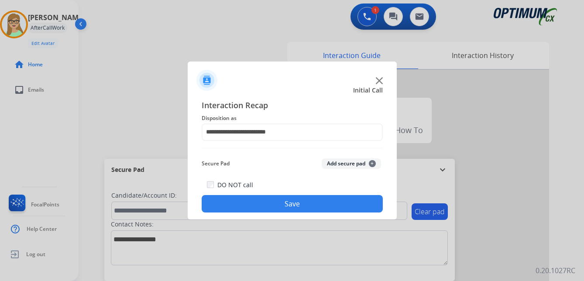
click at [264, 201] on button "Save" at bounding box center [292, 203] width 181 height 17
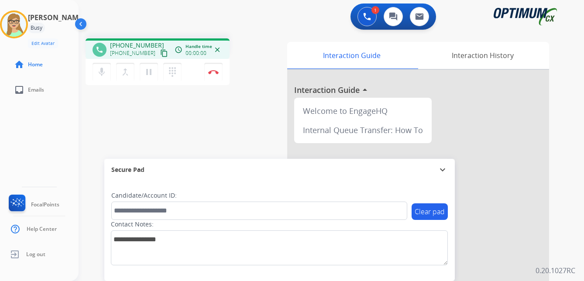
click at [160, 55] on mat-icon "content_copy" at bounding box center [164, 53] width 8 height 8
click at [215, 71] on img at bounding box center [213, 72] width 10 height 4
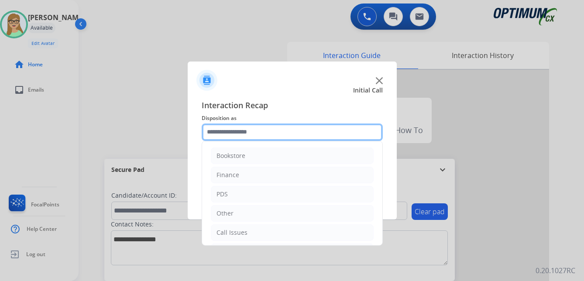
click at [235, 134] on input "text" at bounding box center [292, 132] width 181 height 17
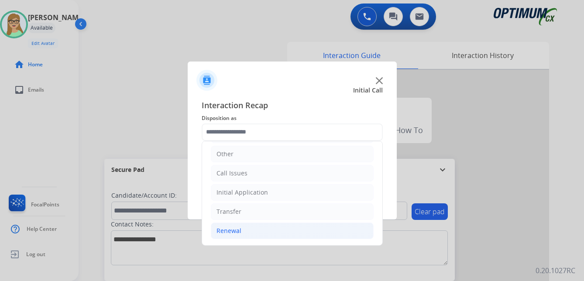
click at [236, 229] on div "Renewal" at bounding box center [229, 231] width 25 height 9
click at [235, 230] on div "Renewal" at bounding box center [229, 231] width 25 height 9
click at [234, 231] on div "Renewal" at bounding box center [229, 231] width 25 height 9
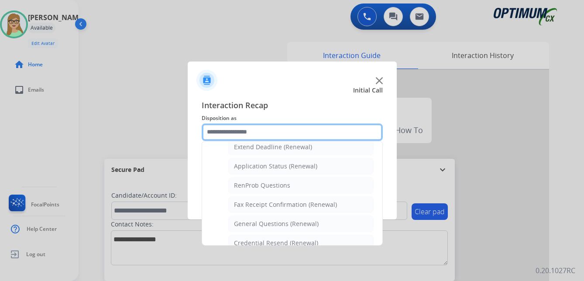
scroll to position [234, 0]
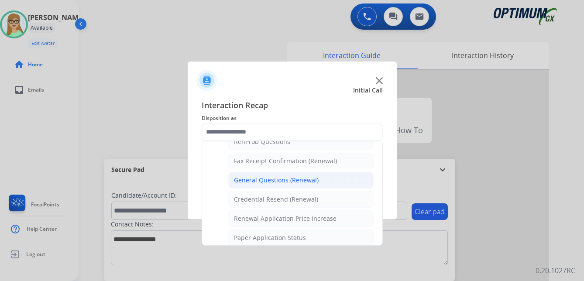
click at [272, 180] on div "General Questions (Renewal)" at bounding box center [276, 180] width 85 height 9
type input "**********"
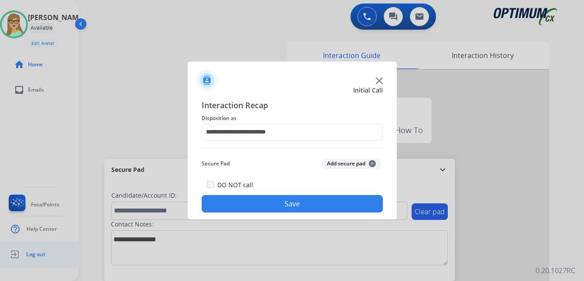
drag, startPoint x: 269, startPoint y: 208, endPoint x: 44, endPoint y: 248, distance: 229.0
click at [268, 208] on button "Save" at bounding box center [292, 203] width 181 height 17
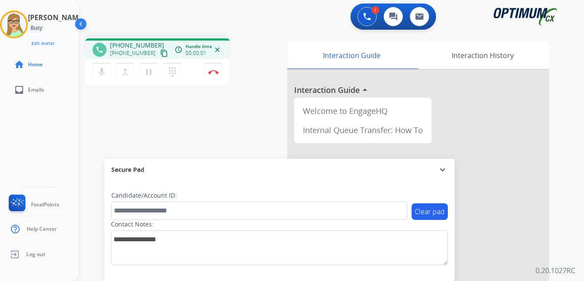
drag, startPoint x: 157, startPoint y: 54, endPoint x: 86, endPoint y: 90, distance: 79.3
click at [160, 54] on mat-icon "content_copy" at bounding box center [164, 53] width 8 height 8
click at [213, 71] on img at bounding box center [213, 72] width 10 height 4
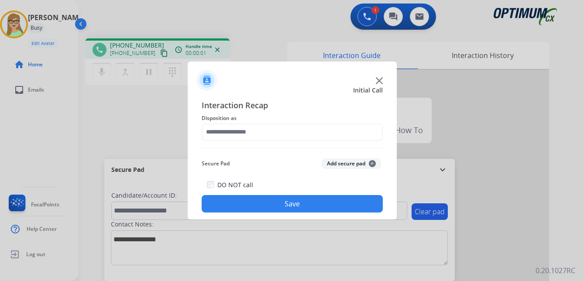
click at [111, 110] on div at bounding box center [292, 140] width 584 height 281
click at [380, 82] on img at bounding box center [379, 80] width 7 height 7
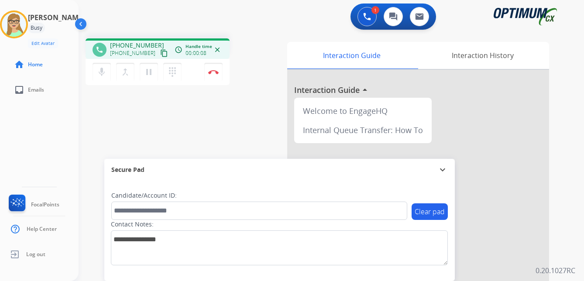
click at [160, 55] on mat-icon "content_copy" at bounding box center [164, 53] width 8 height 8
click at [218, 73] on img at bounding box center [213, 72] width 10 height 4
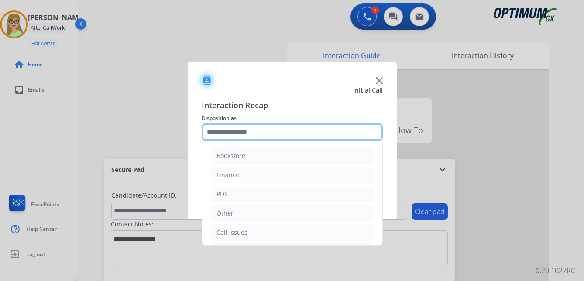
click at [253, 134] on input "text" at bounding box center [292, 132] width 181 height 17
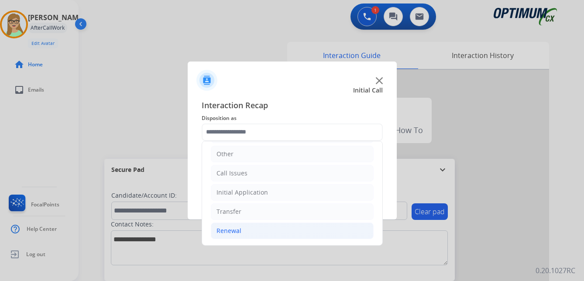
click at [237, 232] on div "Renewal" at bounding box center [229, 231] width 25 height 9
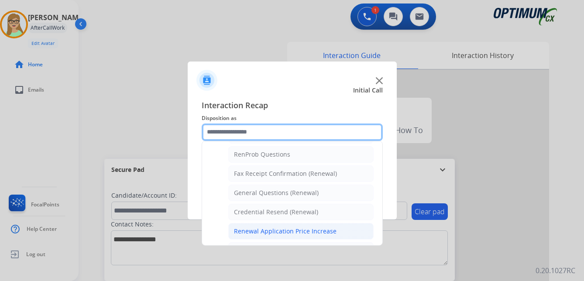
scroll to position [206, 0]
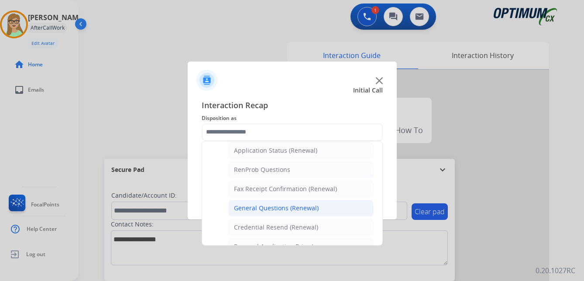
click at [271, 205] on div "General Questions (Renewal)" at bounding box center [276, 208] width 85 height 9
type input "**********"
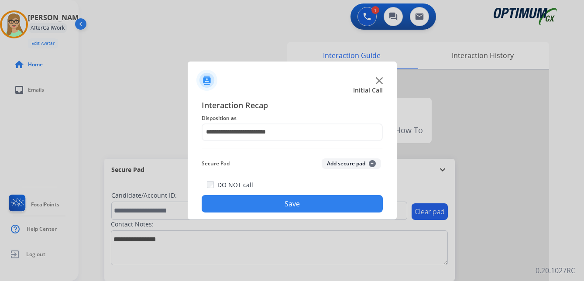
click at [271, 212] on div "DO NOT call Save" at bounding box center [292, 196] width 181 height 33
drag, startPoint x: 246, startPoint y: 200, endPoint x: 187, endPoint y: 194, distance: 60.2
click at [243, 200] on button "Save" at bounding box center [292, 203] width 181 height 17
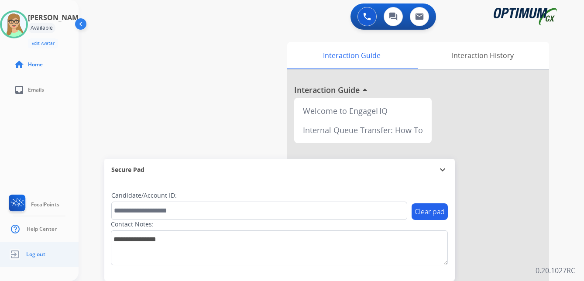
click at [38, 254] on span "Log out" at bounding box center [35, 254] width 19 height 7
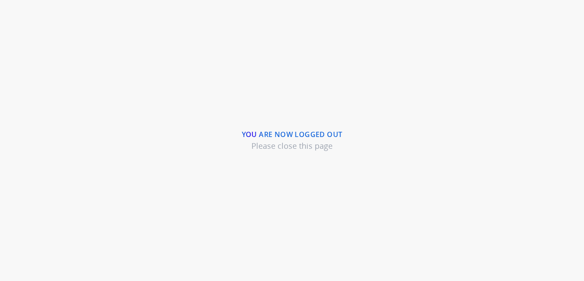
drag, startPoint x: 91, startPoint y: 222, endPoint x: 93, endPoint y: 216, distance: 7.1
click at [91, 222] on div "You are now logged out Please close this page" at bounding box center [292, 140] width 584 height 281
